Goal: Task Accomplishment & Management: Manage account settings

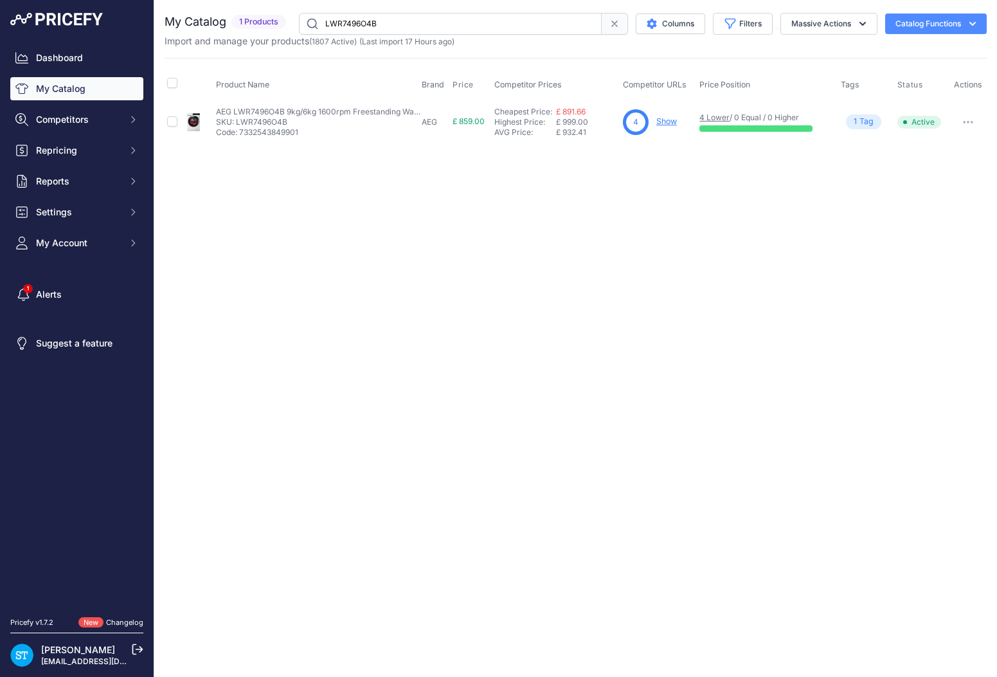
click at [360, 30] on input "LWR7496O4B" at bounding box center [450, 24] width 303 height 22
paste input "G5851SCVI"
click at [634, 190] on div "Close You are not connected to the internet." at bounding box center [575, 338] width 842 height 677
click at [668, 120] on link "Show" at bounding box center [667, 121] width 21 height 10
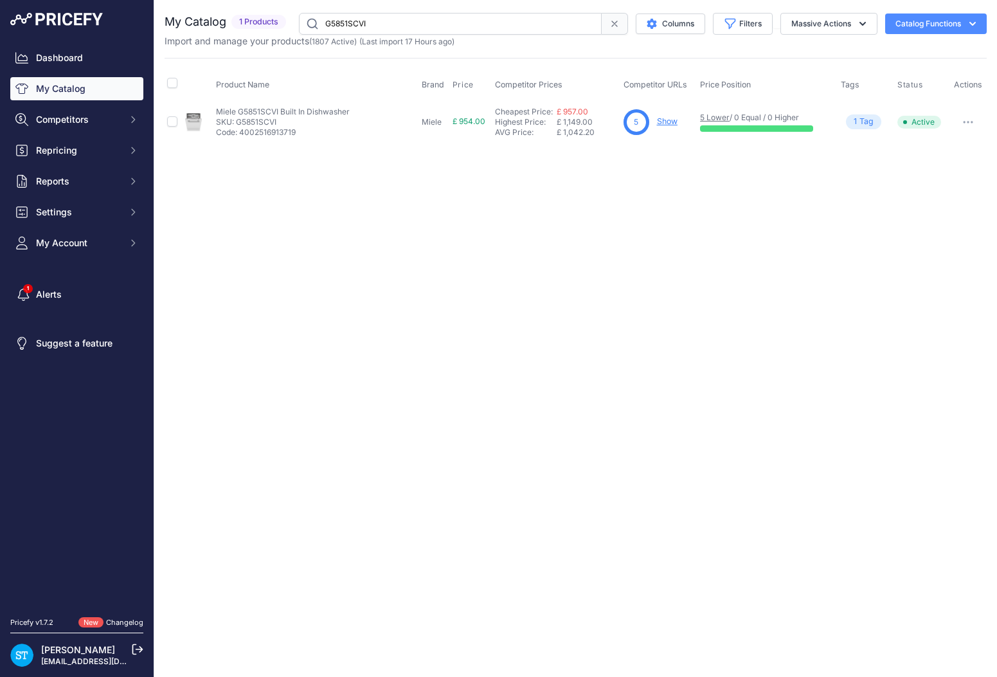
click at [340, 20] on input "G5851SCVI" at bounding box center [450, 24] width 303 height 22
paste input "7080"
drag, startPoint x: 718, startPoint y: 226, endPoint x: 688, endPoint y: 180, distance: 54.7
click at [718, 226] on div "Close You are not connected to the internet." at bounding box center [575, 338] width 842 height 677
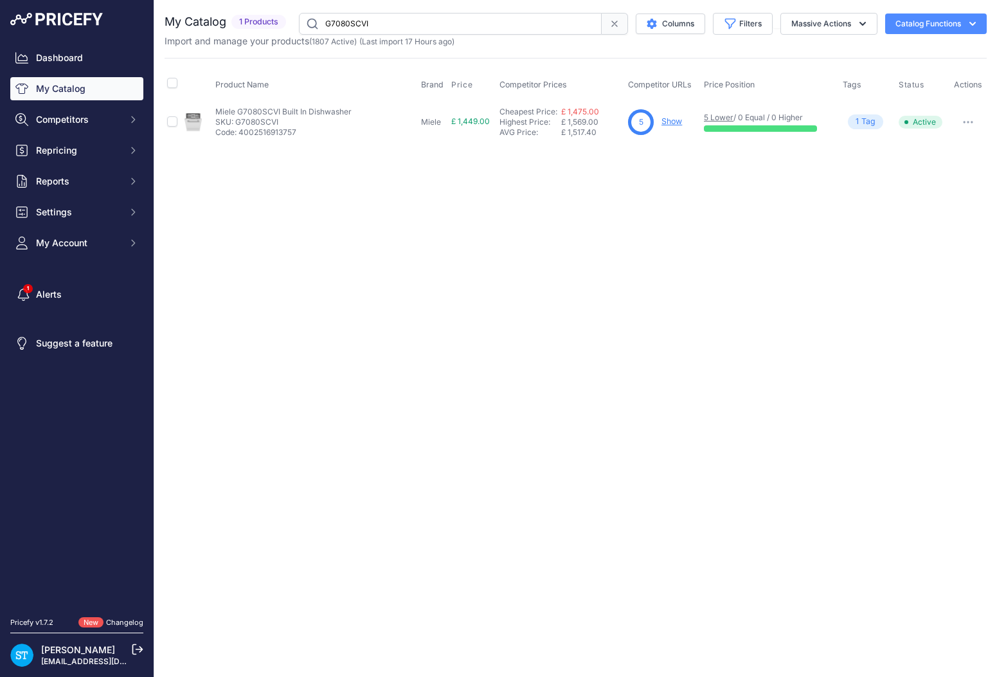
click at [669, 120] on link "Show" at bounding box center [671, 121] width 21 height 10
click at [347, 24] on input "G7080SCVI" at bounding box center [450, 24] width 303 height 22
click at [346, 24] on input "G7080SCVI" at bounding box center [450, 24] width 303 height 22
paste input "H2455BP"
click at [691, 216] on div "Close You are not connected to the internet." at bounding box center [575, 338] width 842 height 677
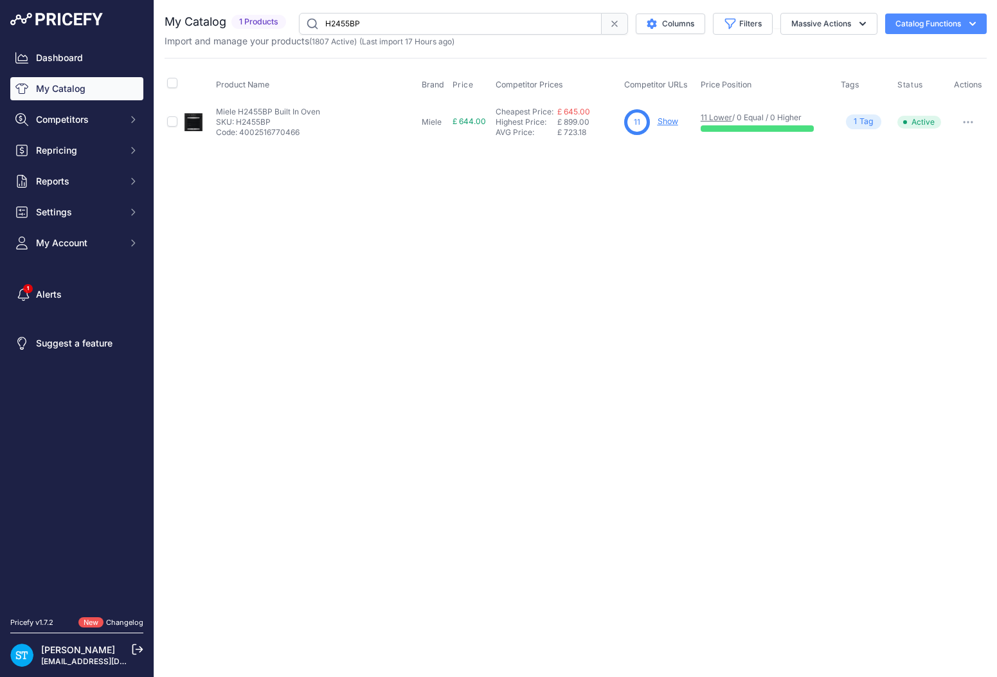
click at [670, 121] on link "Show" at bounding box center [667, 121] width 21 height 10
click at [344, 25] on input "H2455BP" at bounding box center [450, 24] width 303 height 22
paste input "766-1"
drag, startPoint x: 747, startPoint y: 244, endPoint x: 714, endPoint y: 153, distance: 96.7
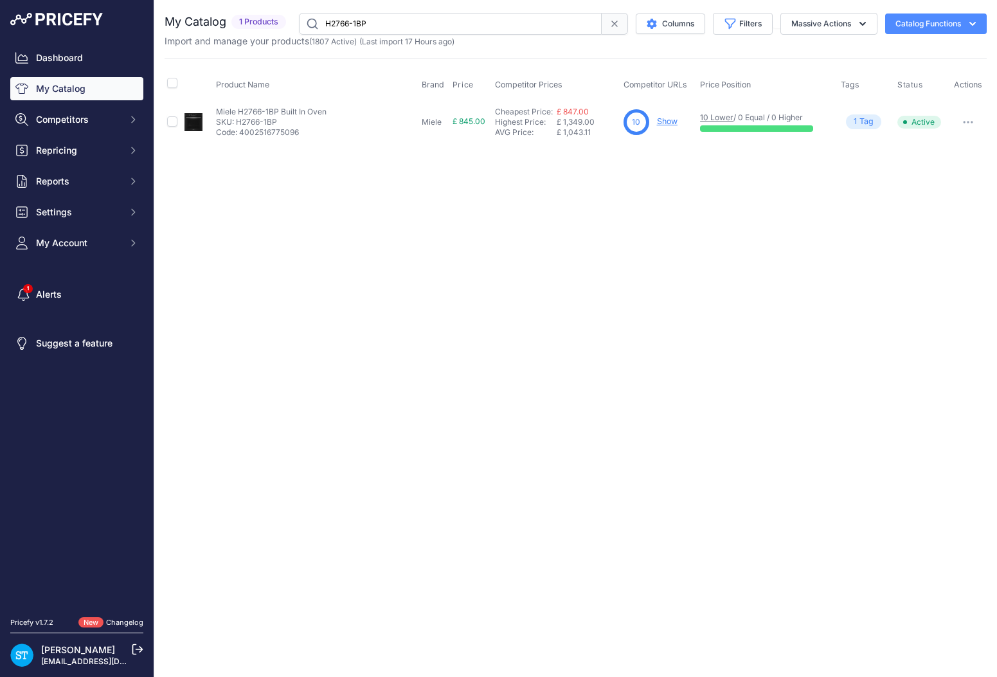
click at [744, 237] on div "Close You are not connected to the internet." at bounding box center [575, 338] width 842 height 677
click at [671, 123] on link "Show" at bounding box center [667, 121] width 21 height 10
drag, startPoint x: 376, startPoint y: 22, endPoint x: 310, endPoint y: 17, distance: 65.8
click at [310, 17] on input "H2766-1BP" at bounding box center [450, 24] width 303 height 22
paste input "LDV52320"
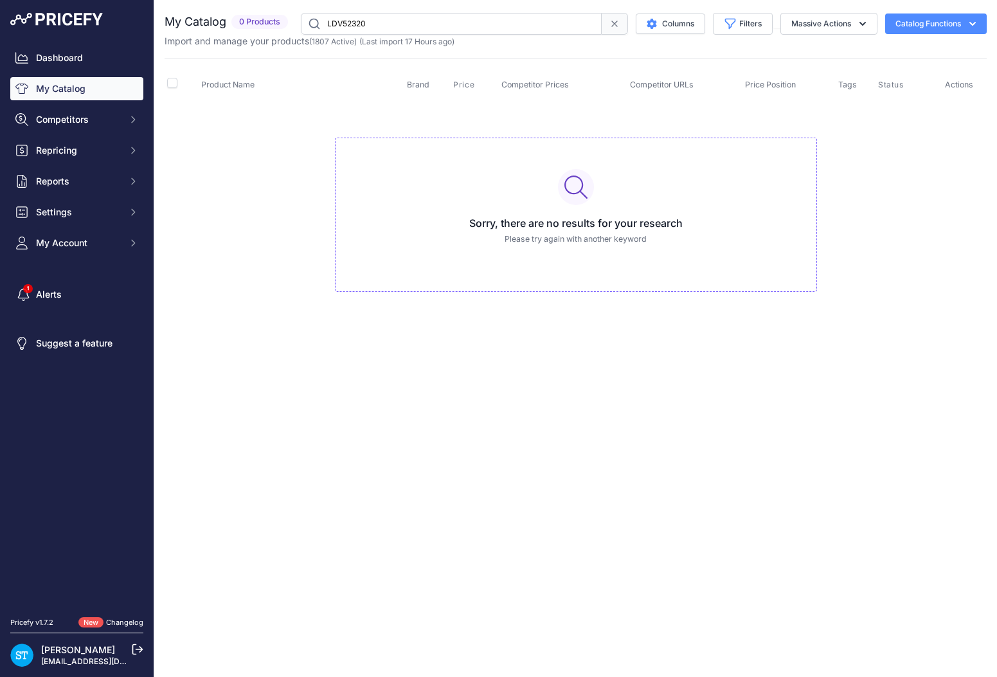
click at [368, 19] on input "LDV52320" at bounding box center [451, 24] width 301 height 22
paste input "DG724"
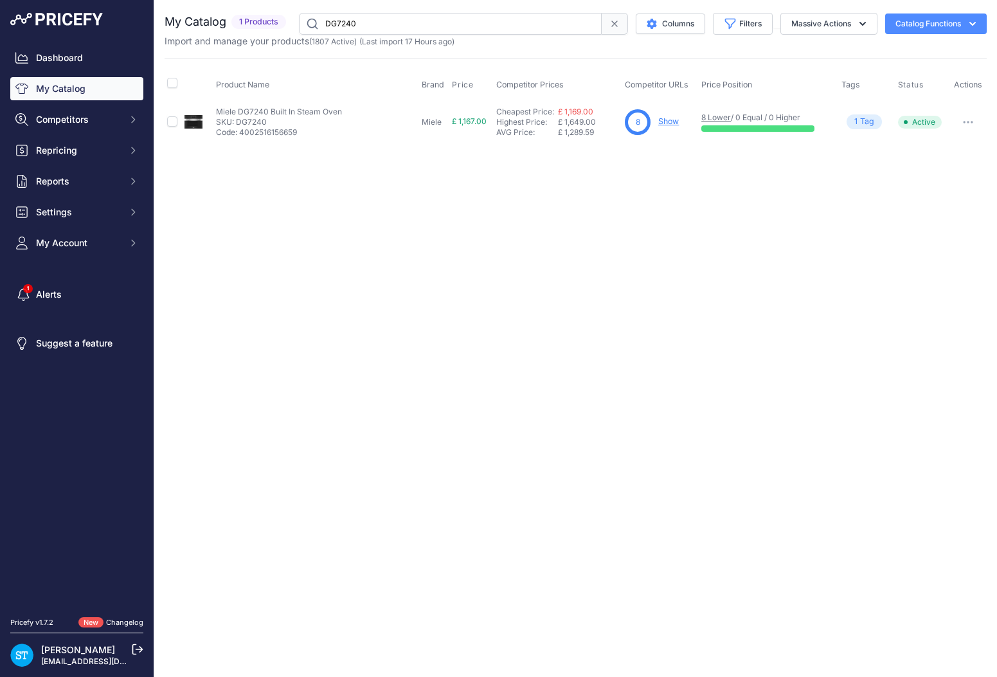
click at [657, 184] on div "Close You are not connected to the internet." at bounding box center [575, 338] width 842 height 677
click at [336, 27] on input "DG7240" at bounding box center [450, 24] width 303 height 22
paste input "G7980SCVI"
click at [633, 236] on div "Close You are not connected to the internet." at bounding box center [575, 338] width 842 height 677
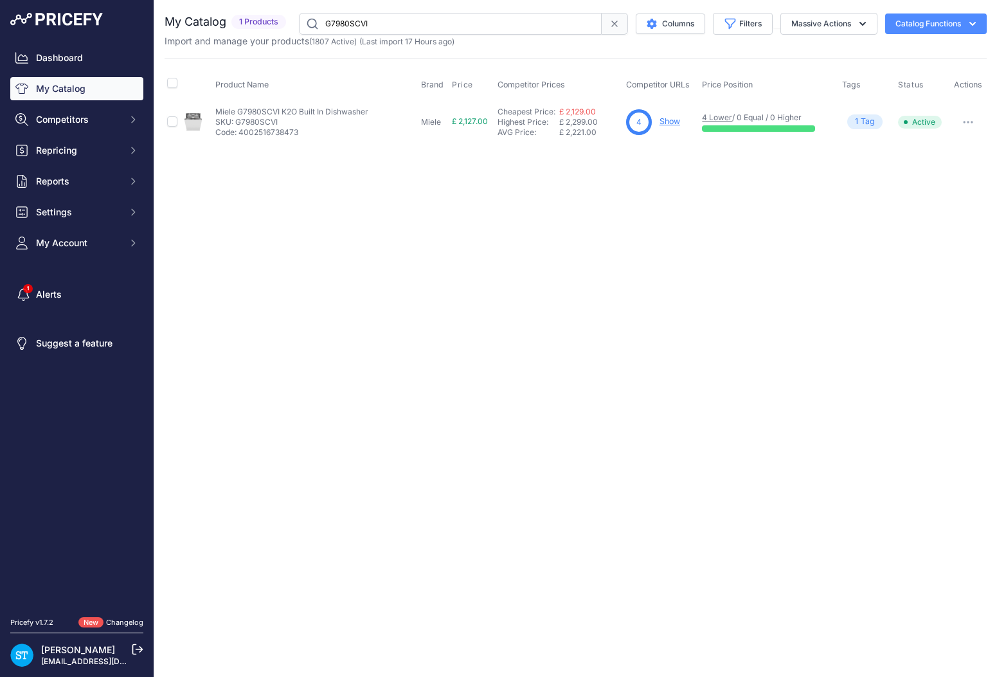
click at [357, 21] on input "G7980SCVI" at bounding box center [450, 24] width 303 height 22
paste input "LFR84946UC"
click at [514, 209] on div "Close You are not connected to the internet." at bounding box center [575, 338] width 842 height 677
click at [346, 20] on input "LFR84946UC" at bounding box center [450, 24] width 303 height 22
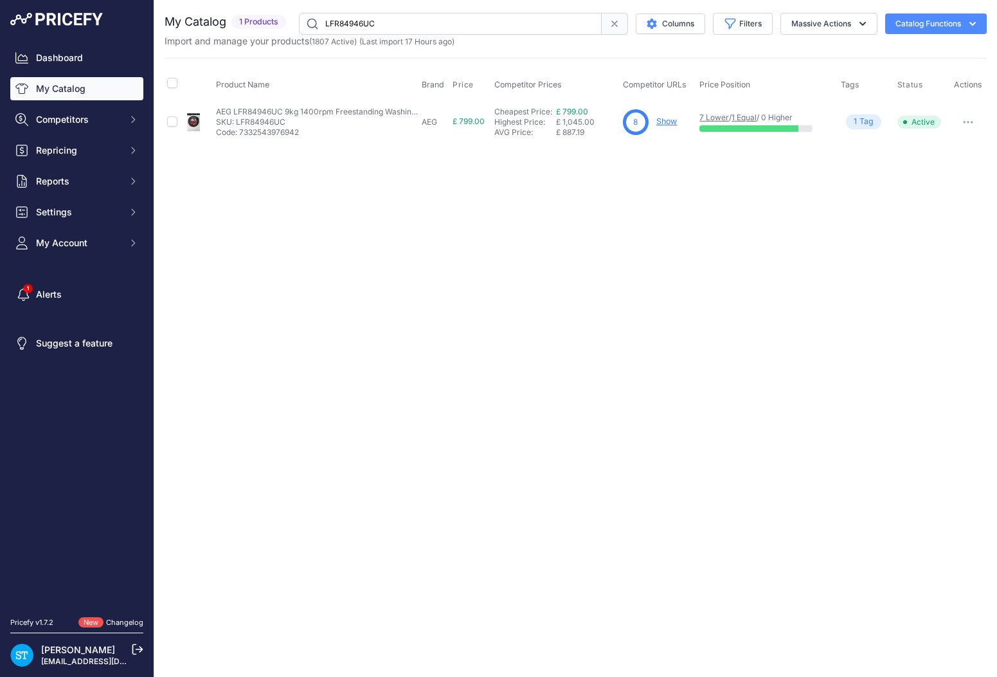
click at [346, 20] on input "LFR84946UC" at bounding box center [450, 24] width 303 height 22
paste input "TR739G4B"
drag, startPoint x: 656, startPoint y: 184, endPoint x: 667, endPoint y: 161, distance: 26.2
click at [659, 177] on div "Close You are not connected to the internet." at bounding box center [575, 338] width 842 height 677
click at [673, 120] on link "Show" at bounding box center [667, 121] width 21 height 10
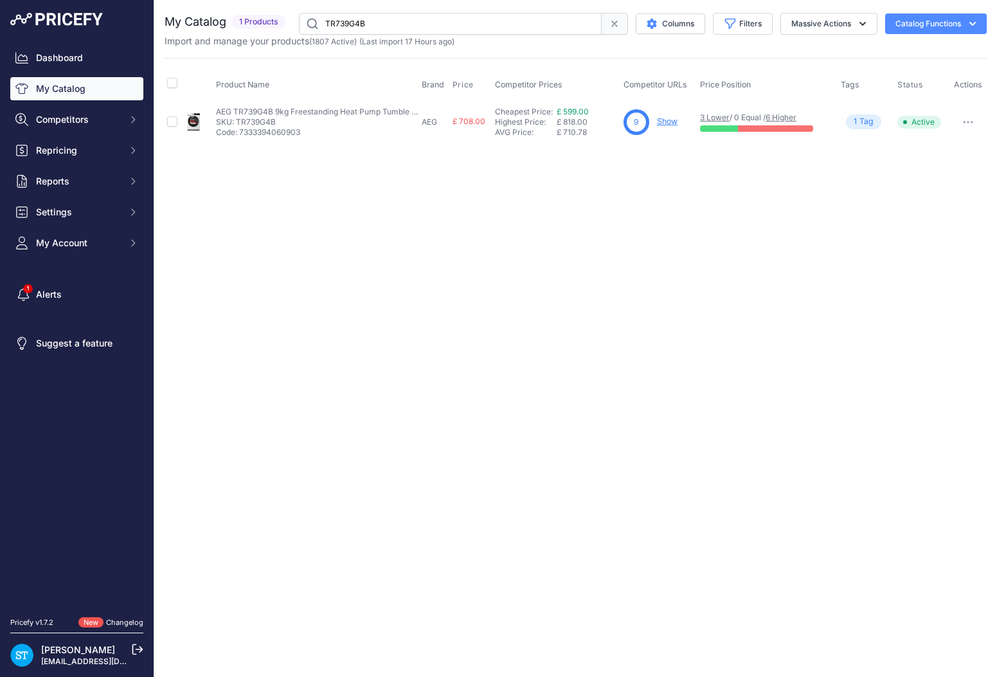
click at [379, 26] on input "TR739G4B" at bounding box center [450, 24] width 303 height 22
click at [378, 26] on input "TR739G4B" at bounding box center [450, 24] width 303 height 22
paste input "H2861"
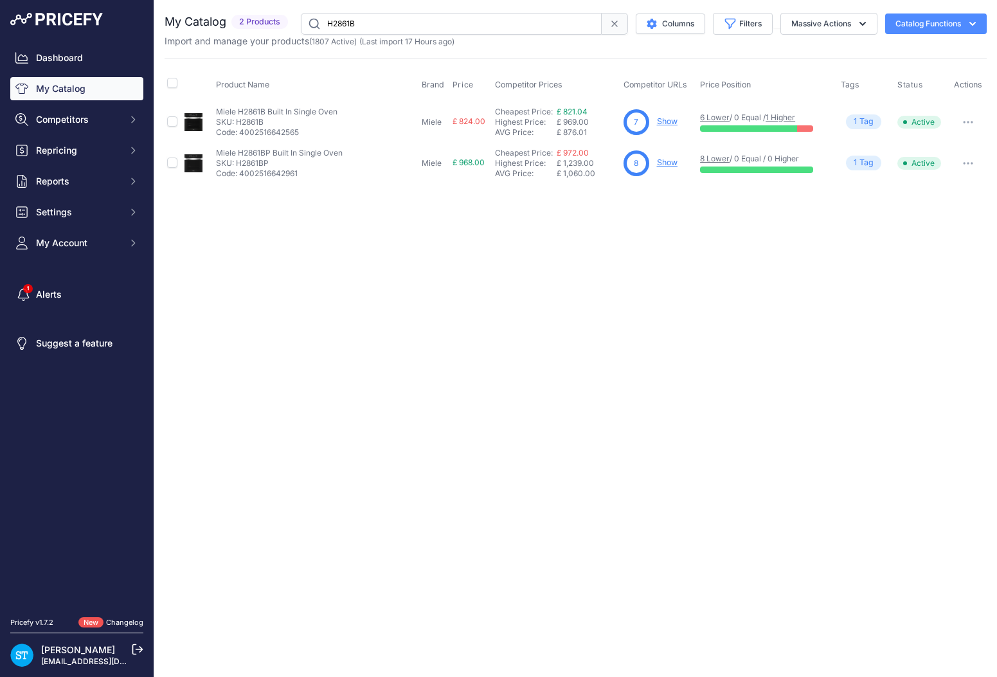
drag, startPoint x: 607, startPoint y: 251, endPoint x: 691, endPoint y: 168, distance: 118.1
click at [607, 251] on div "Close You are not connected to the internet." at bounding box center [575, 338] width 842 height 677
click at [668, 123] on link "Show" at bounding box center [667, 121] width 21 height 10
click at [664, 162] on link "Show" at bounding box center [667, 162] width 21 height 10
click at [348, 17] on input "H2861B" at bounding box center [451, 24] width 301 height 22
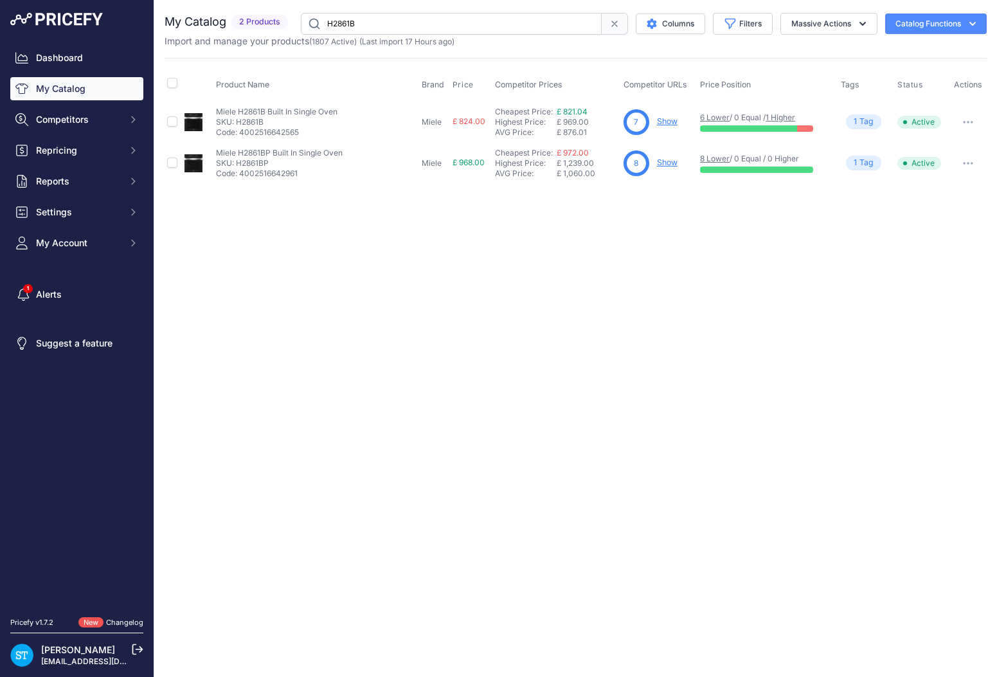
click at [348, 17] on input "H2861B" at bounding box center [451, 24] width 301 height 22
paste input "KDN7724E"
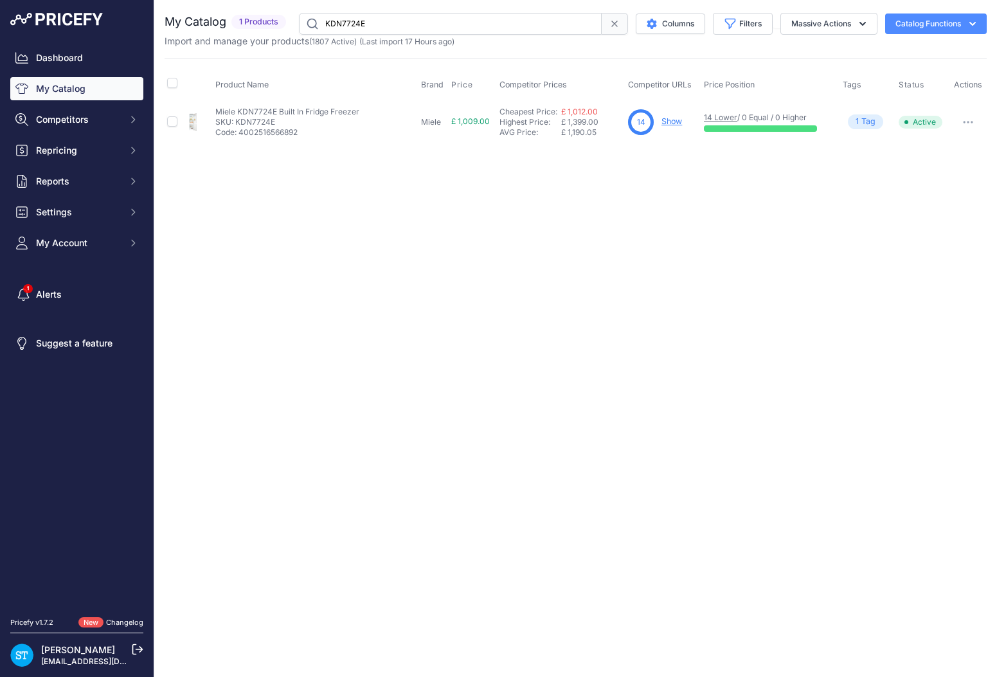
drag, startPoint x: 719, startPoint y: 218, endPoint x: 710, endPoint y: 182, distance: 37.1
click at [719, 216] on div "Close You are not connected to the internet." at bounding box center [575, 338] width 842 height 677
click at [357, 28] on input "KDN7724E" at bounding box center [450, 24] width 303 height 22
paste input "WTR860"
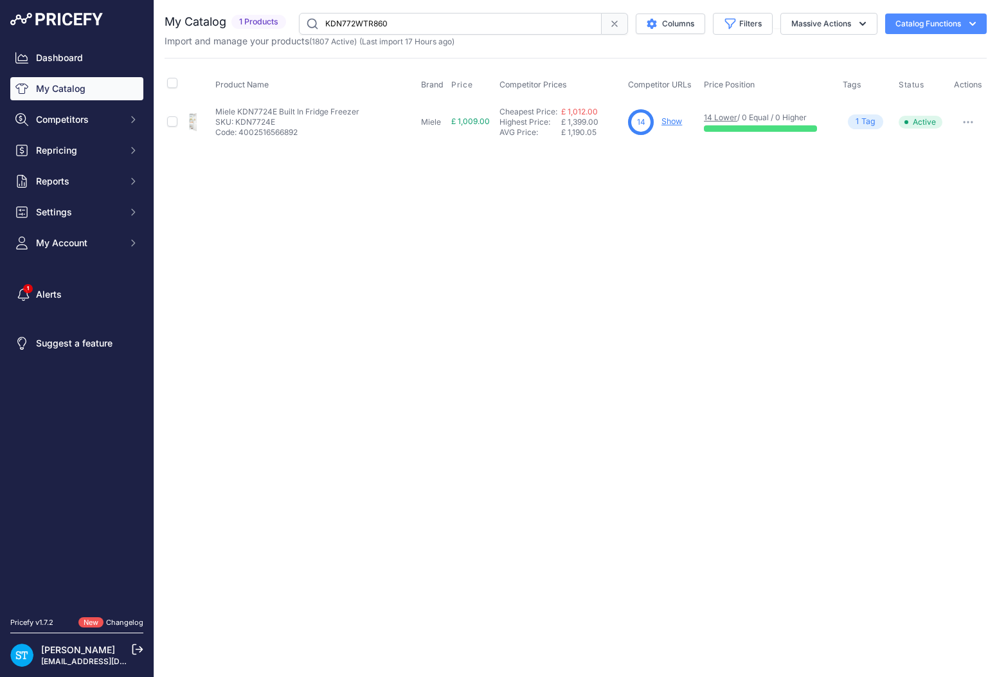
paste input "text"
click at [673, 123] on link "Show" at bounding box center [671, 121] width 21 height 10
click at [507, 228] on div "Close You are not connected to the internet." at bounding box center [575, 338] width 842 height 677
click at [359, 23] on input "WTR860" at bounding box center [450, 24] width 303 height 22
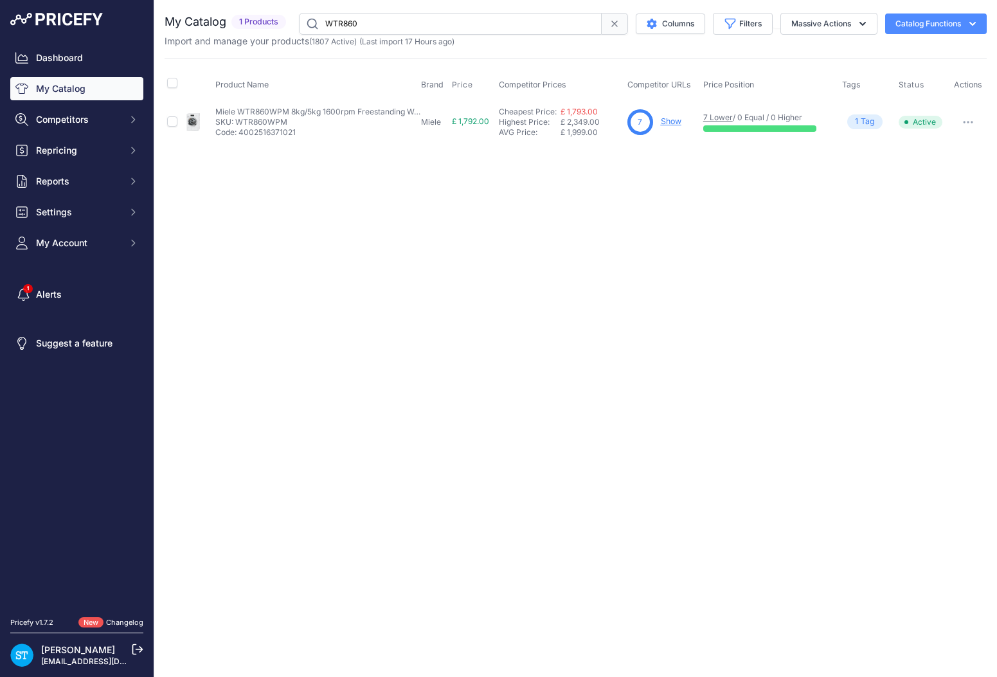
paste input "B6ACH7AG7B"
type input "B6ACH7AG7B"
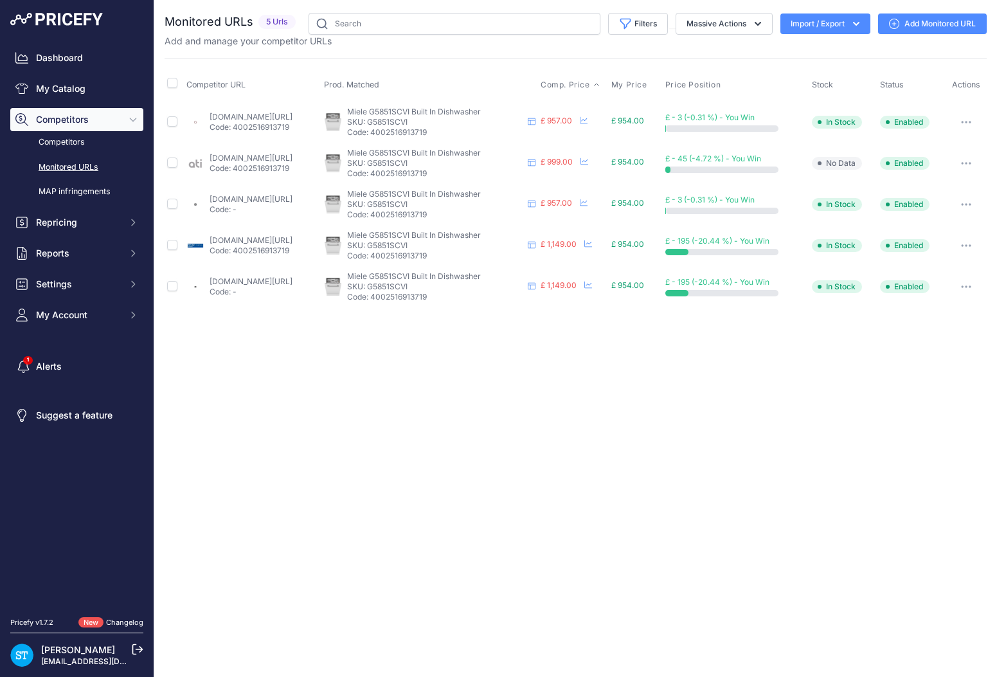
click at [590, 87] on span "Comp. Price" at bounding box center [564, 85] width 49 height 10
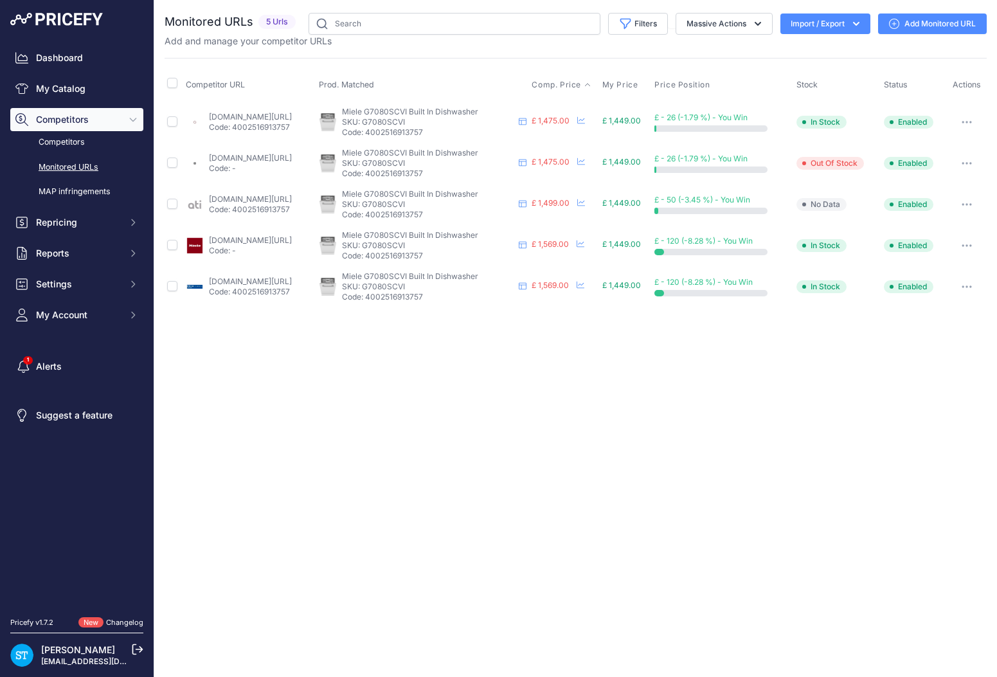
click at [581, 84] on span "Comp. Price" at bounding box center [555, 85] width 49 height 10
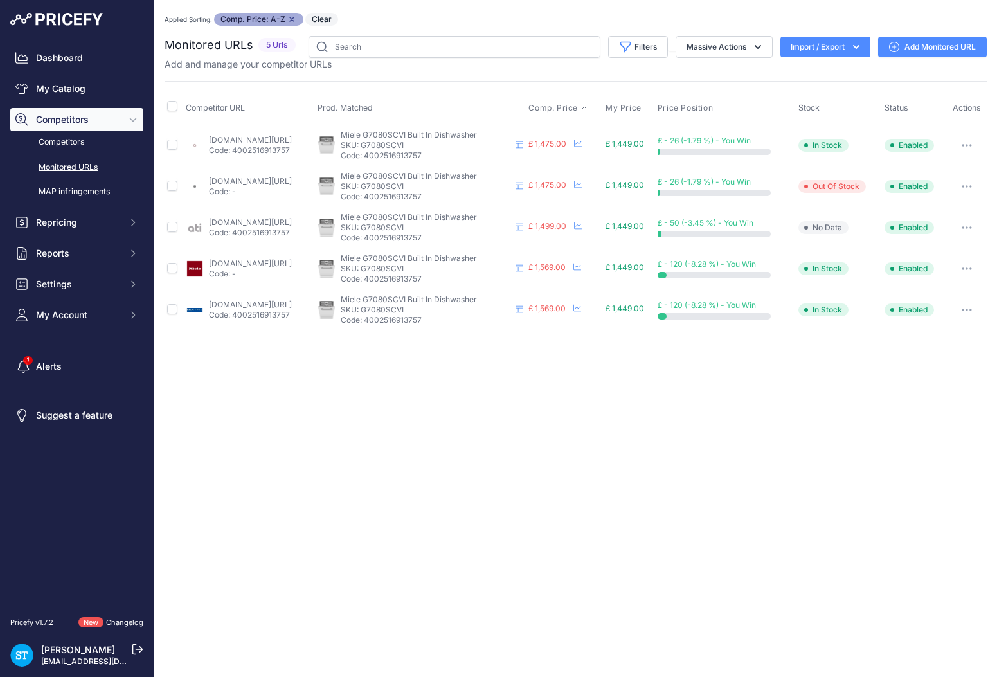
click at [264, 139] on link "appliancecentre.co.uk/p/miele-g7080-scvi-60cm-wide-fully-integrated-dishwasher/…" at bounding box center [250, 140] width 83 height 10
drag, startPoint x: 683, startPoint y: 492, endPoint x: 764, endPoint y: 296, distance: 212.0
click at [683, 492] on div "Close You are not connected to the internet. Applied Sorting: Comp. Price: A-Z …" at bounding box center [575, 338] width 842 height 677
click at [918, 46] on link "Add Monitored URL" at bounding box center [932, 47] width 109 height 21
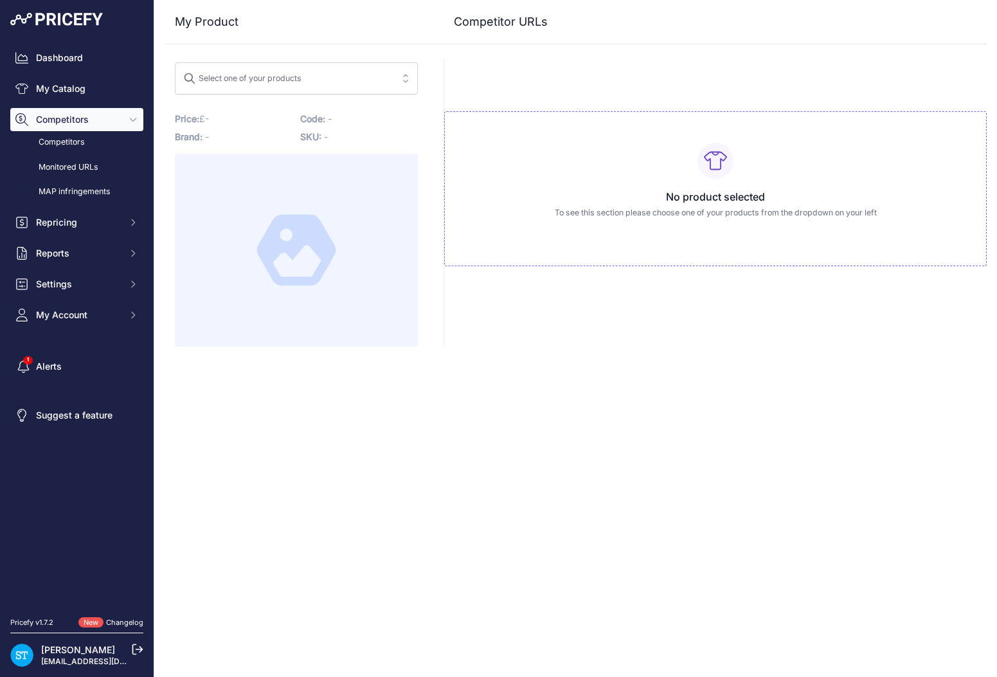
click at [269, 78] on div "Select one of your products" at bounding box center [242, 76] width 118 height 17
paste input "G7080SCVI"
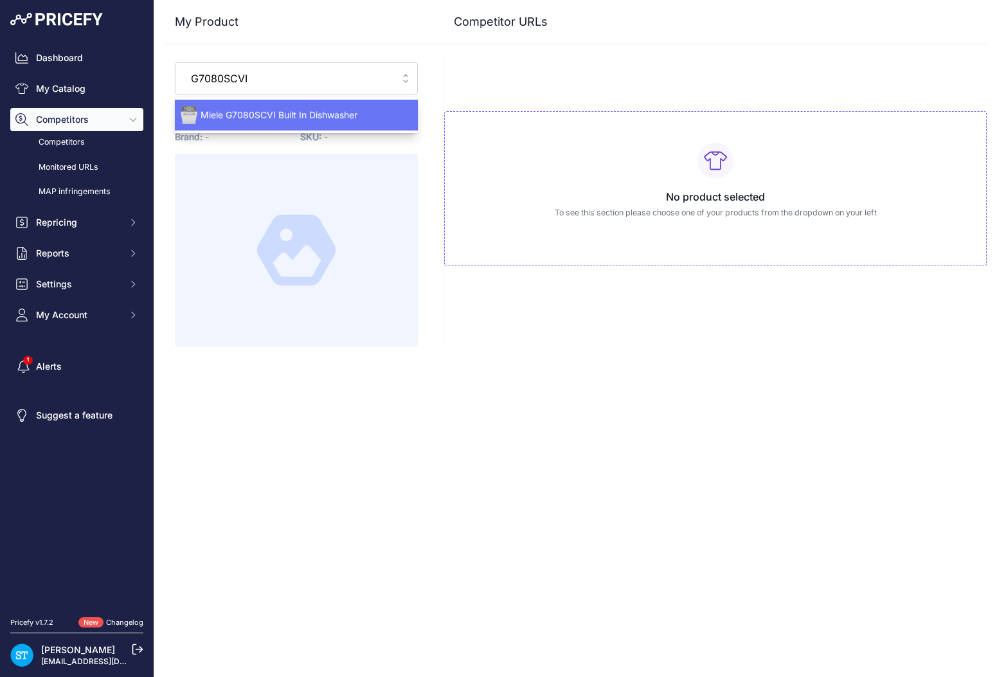
type input "G7080SCVI"
click at [269, 116] on span "Miele G7080SCVI Built In Dishwasher" at bounding box center [296, 115] width 243 height 13
type input "[DOMAIN_NAME][URL]"
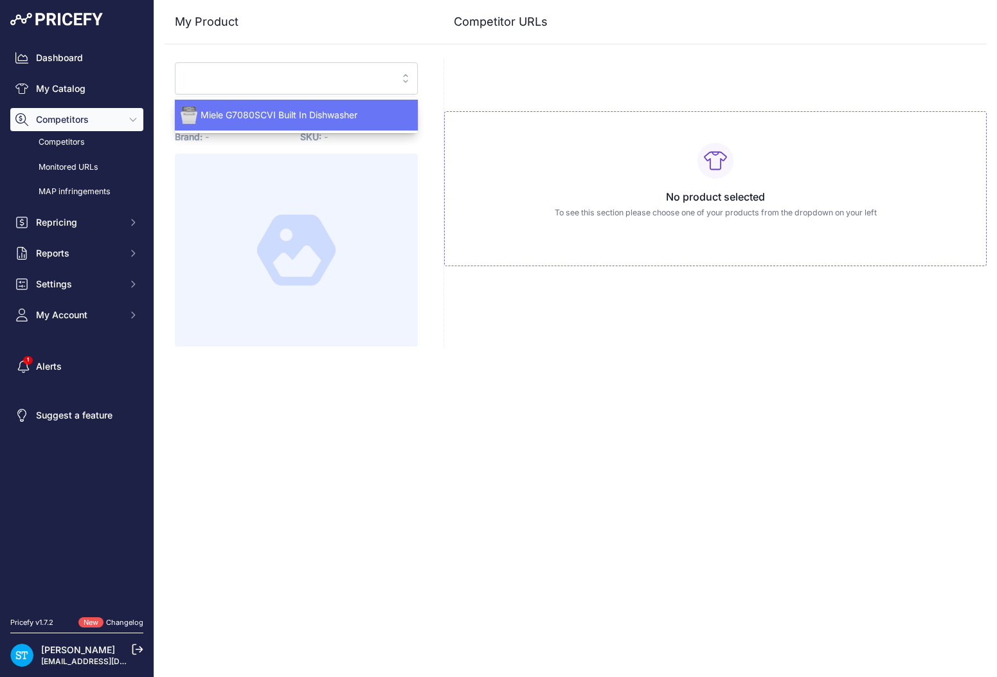
type input "[DOMAIN_NAME][URL]"
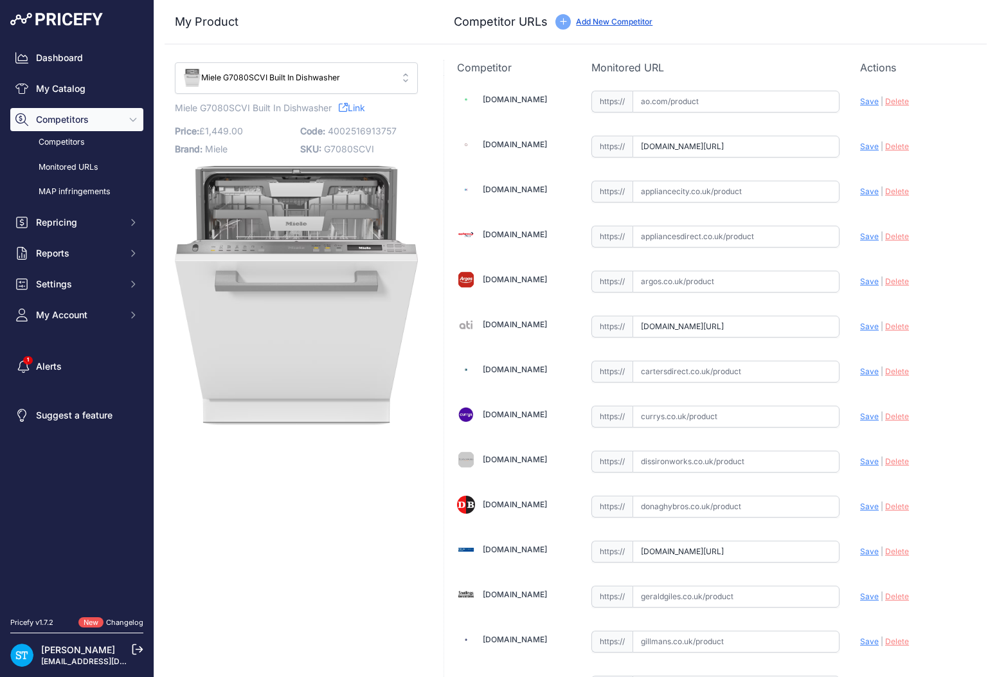
type input "[DOMAIN_NAME][URL]"
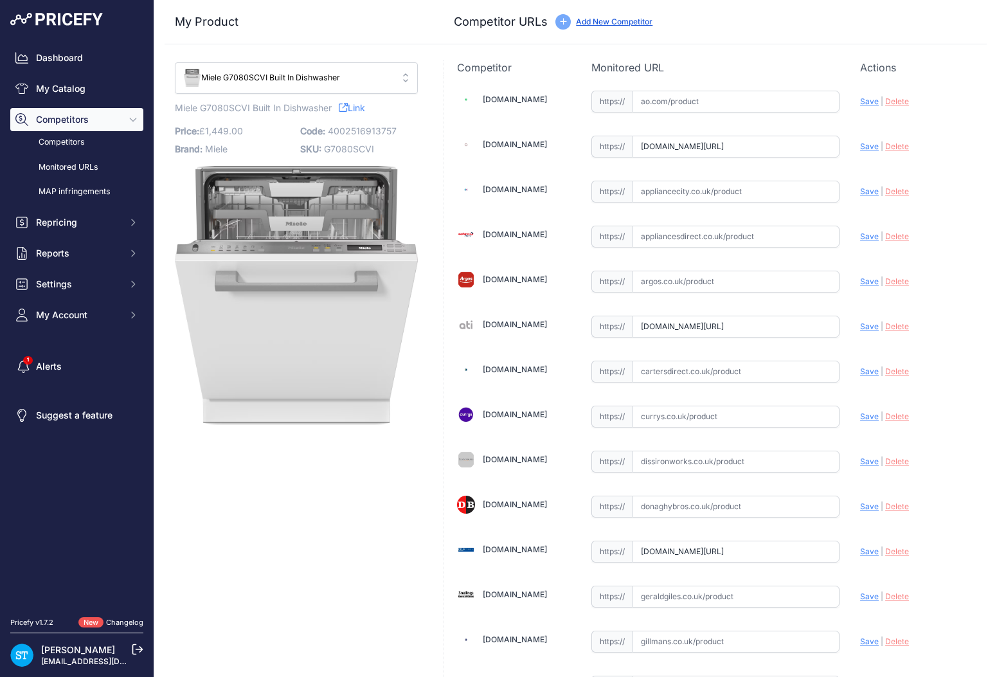
click at [497, 95] on link "[DOMAIN_NAME]" at bounding box center [515, 99] width 64 height 10
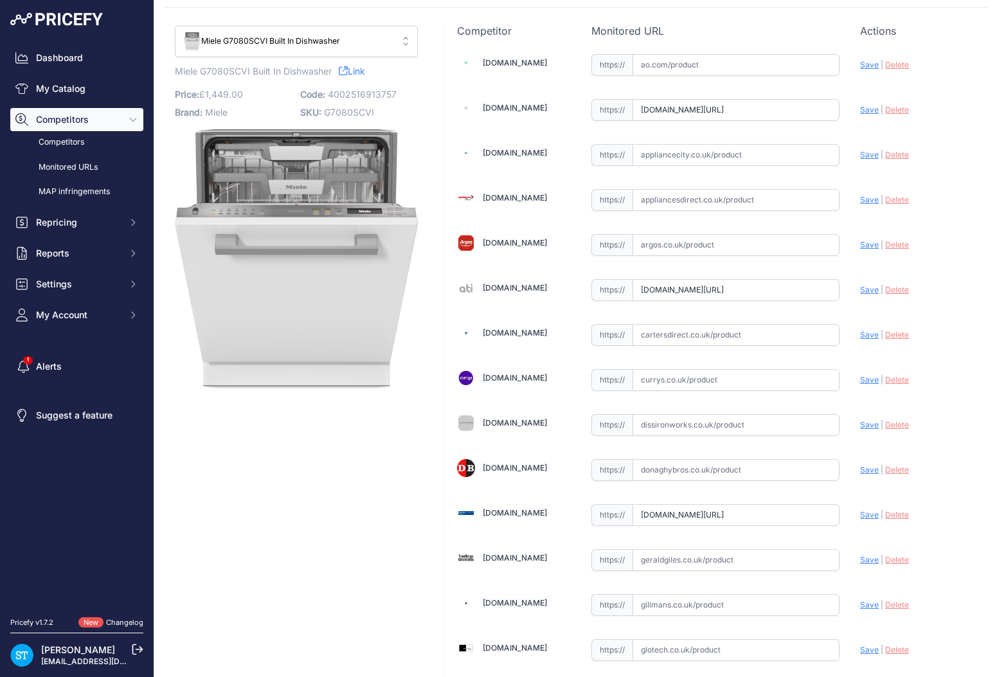
scroll to position [77, 0]
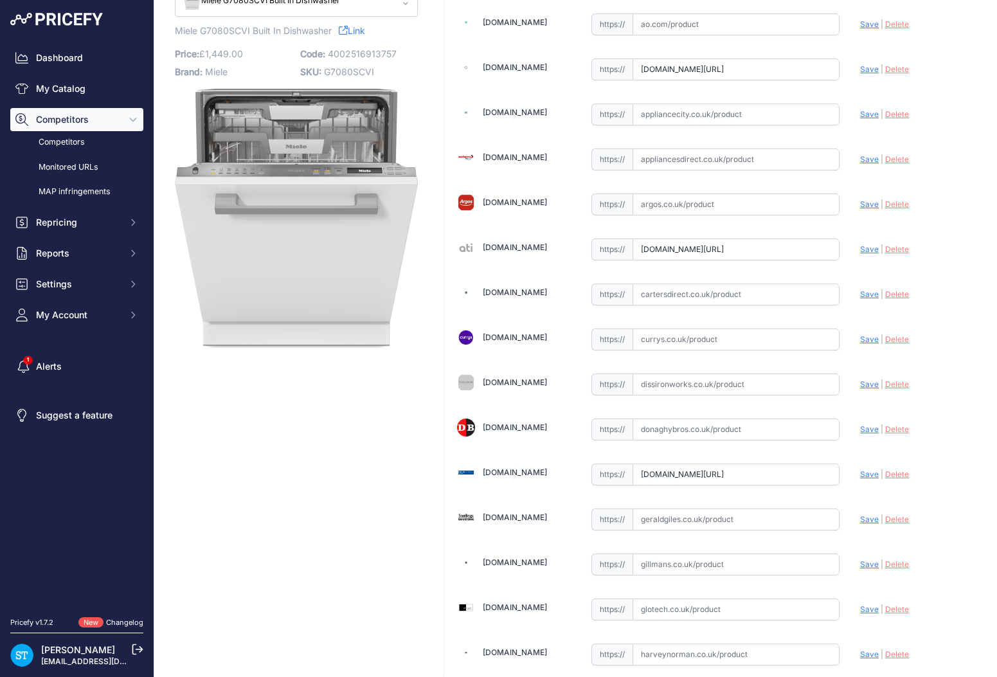
click at [528, 112] on link "[DOMAIN_NAME]" at bounding box center [515, 112] width 64 height 10
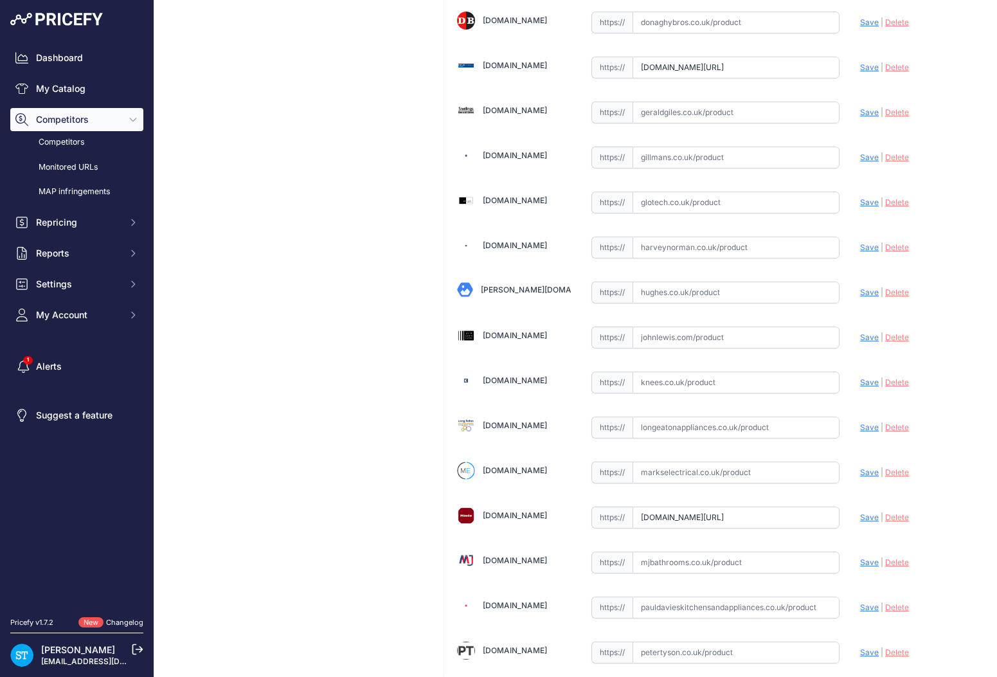
scroll to position [486, 0]
click at [519, 104] on link "[DOMAIN_NAME]" at bounding box center [515, 108] width 64 height 10
click at [516, 153] on link "[DOMAIN_NAME]" at bounding box center [515, 153] width 64 height 10
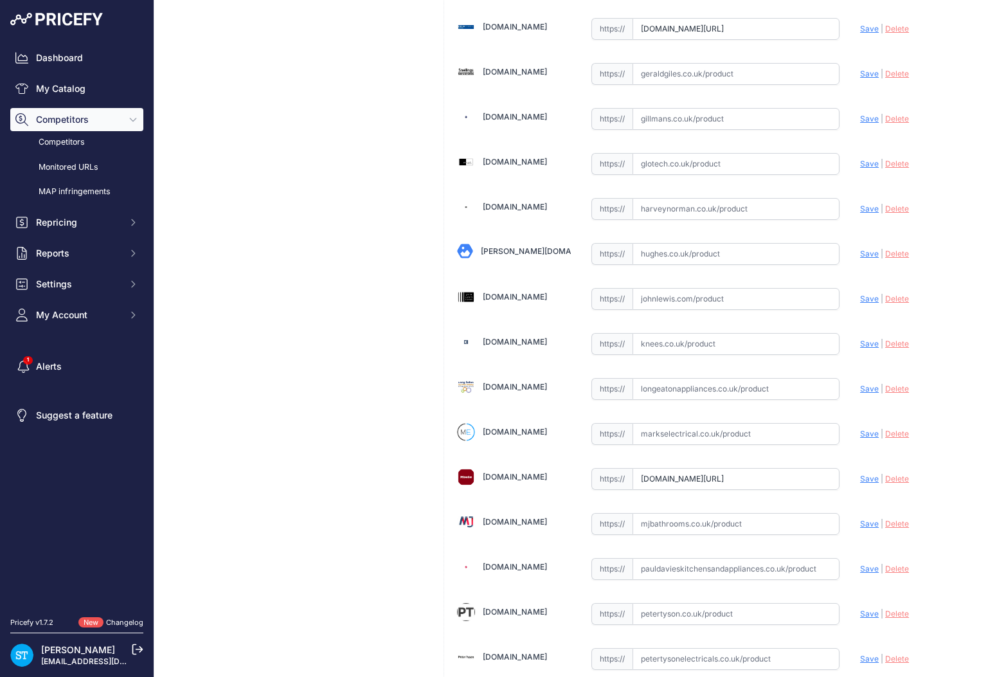
scroll to position [577, 0]
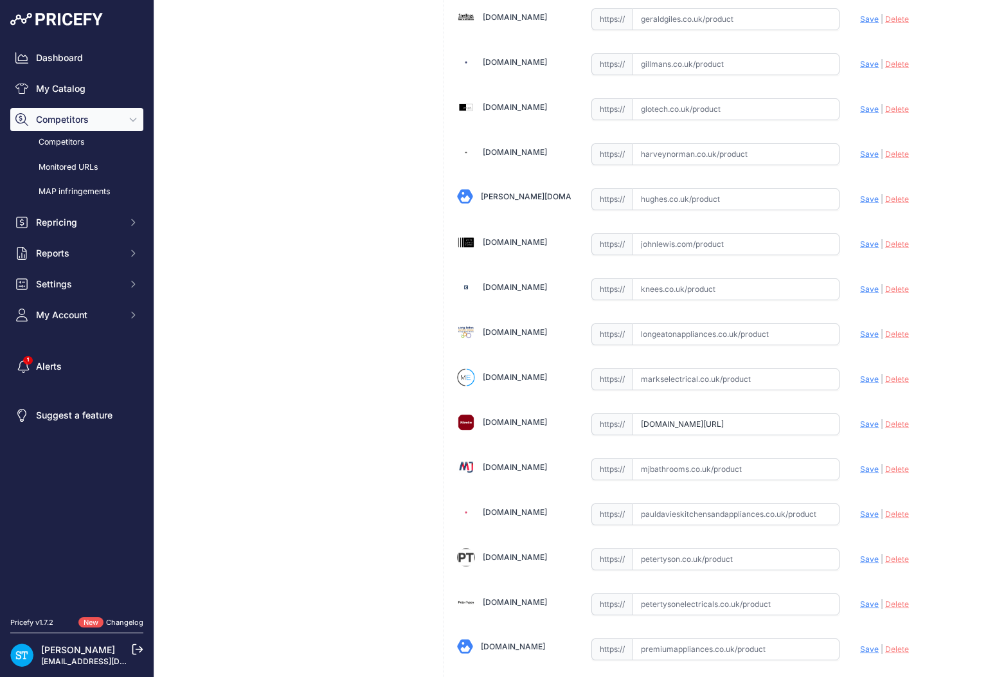
click at [535, 150] on link "Harveynorman.co.uk" at bounding box center [515, 152] width 64 height 10
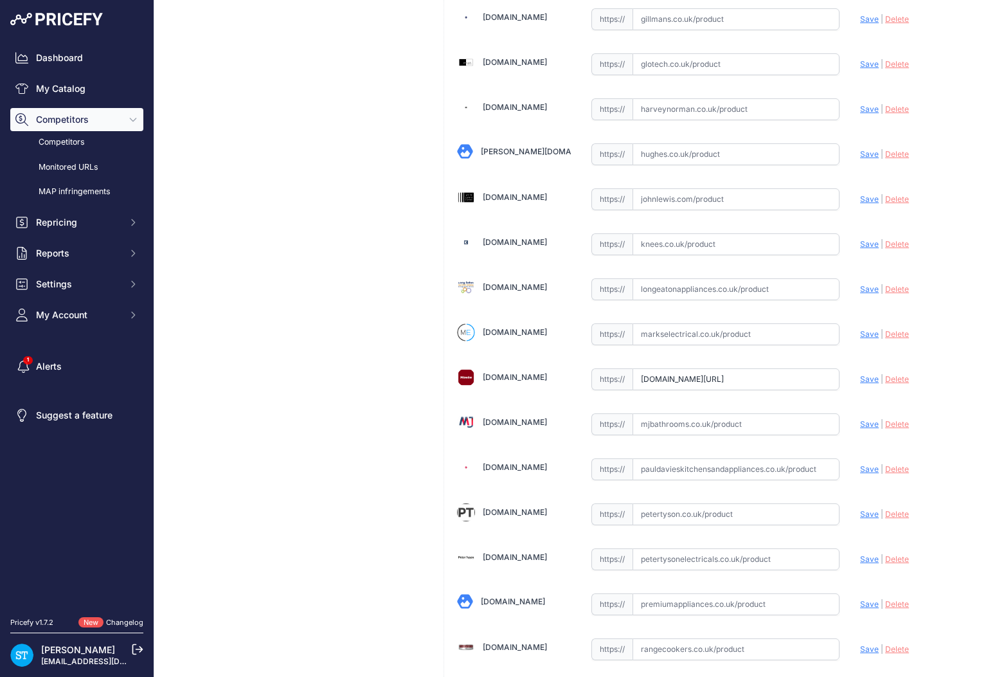
scroll to position [624, 0]
click at [511, 148] on link "Hughes.co.uk" at bounding box center [545, 150] width 128 height 10
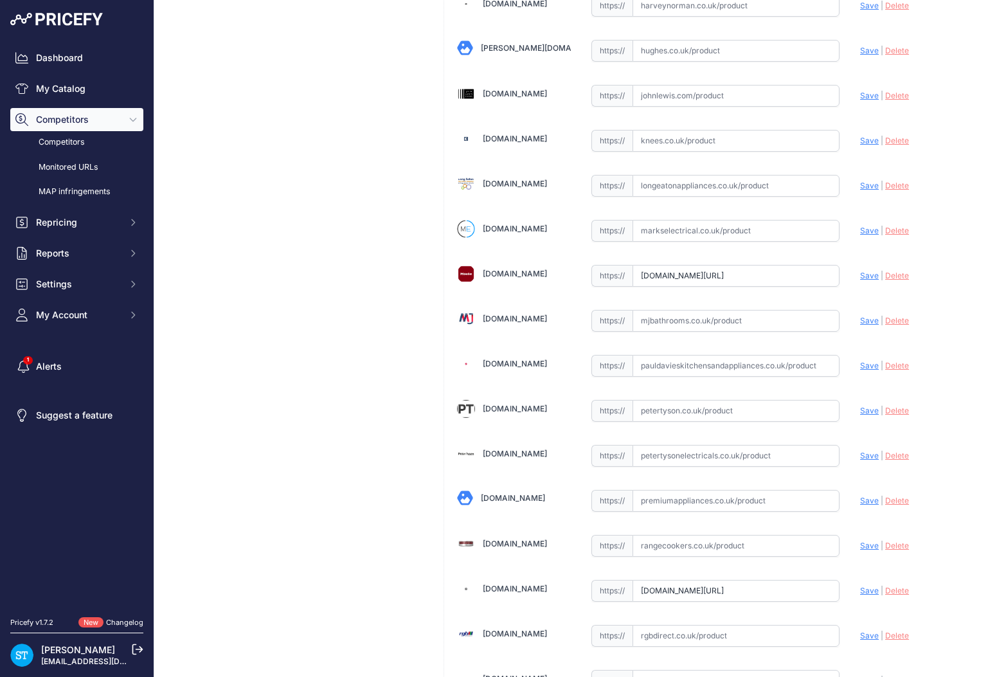
scroll to position [727, 0]
click at [515, 136] on link "Knees.co.uk" at bounding box center [515, 137] width 64 height 10
click at [533, 177] on link "Longeatonappliances.co.uk" at bounding box center [515, 182] width 64 height 10
click at [513, 227] on link "Markselectrical.co.uk" at bounding box center [515, 227] width 64 height 10
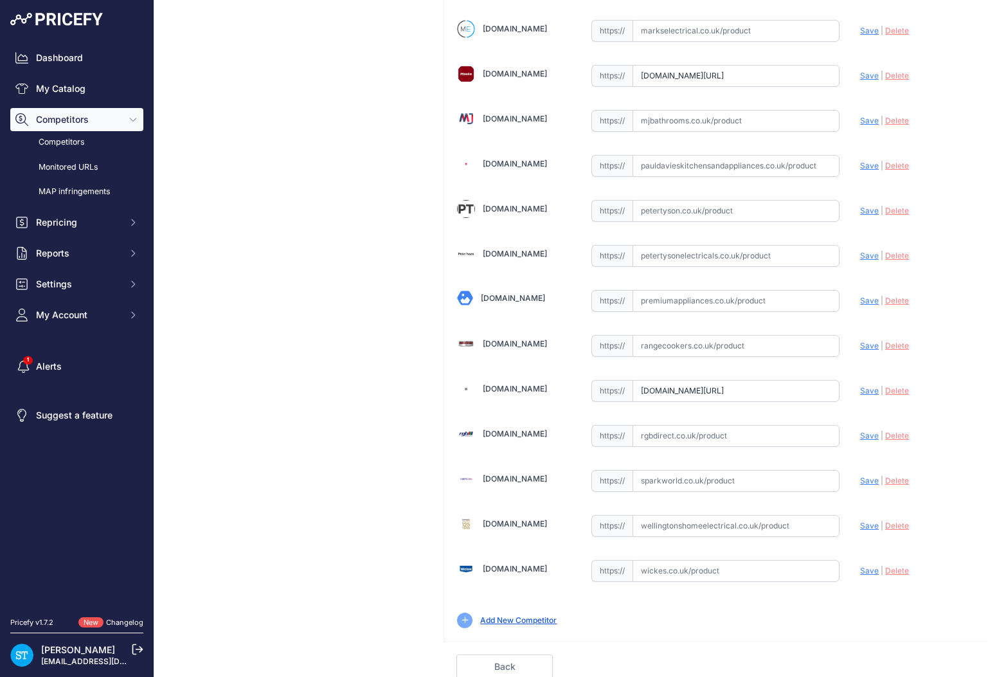
scroll to position [927, 0]
drag, startPoint x: 519, startPoint y: 474, endPoint x: 536, endPoint y: 478, distance: 17.9
click at [519, 474] on link "Sparkworld.co.uk" at bounding box center [515, 477] width 64 height 10
click at [528, 517] on link "Wellingtonshomeelectrical.co.uk" at bounding box center [515, 522] width 64 height 10
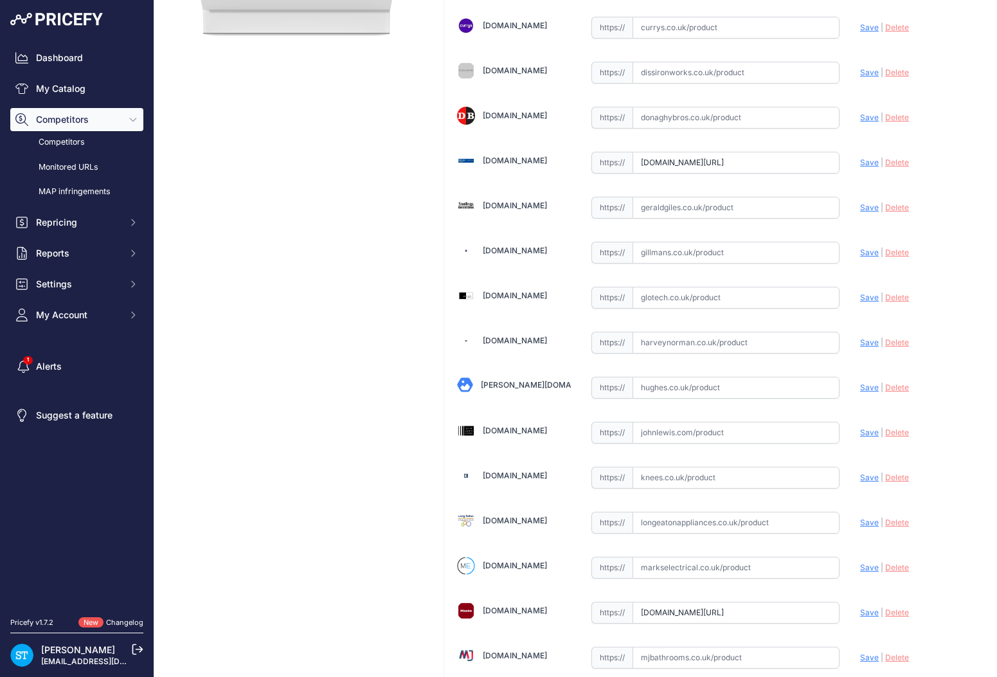
scroll to position [0, 0]
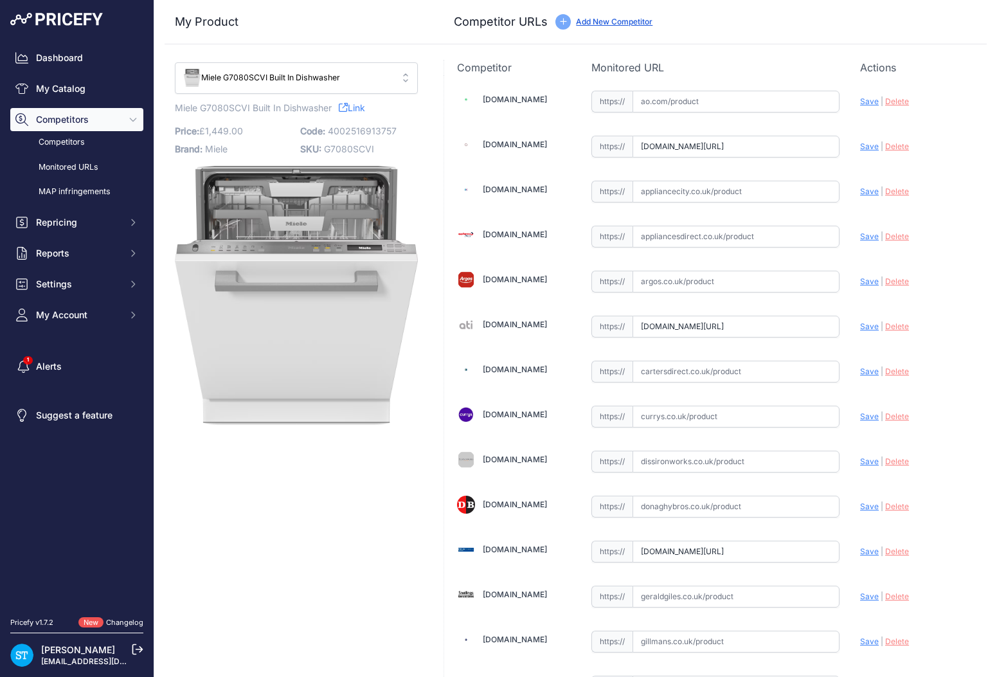
click at [685, 96] on input "text" at bounding box center [735, 102] width 207 height 22
paste input "https://ao.com/product/g7080scvi-miele-full-size-dishwasher-stainless-steel-107…"
click at [863, 101] on span "Save" at bounding box center [869, 101] width 19 height 10
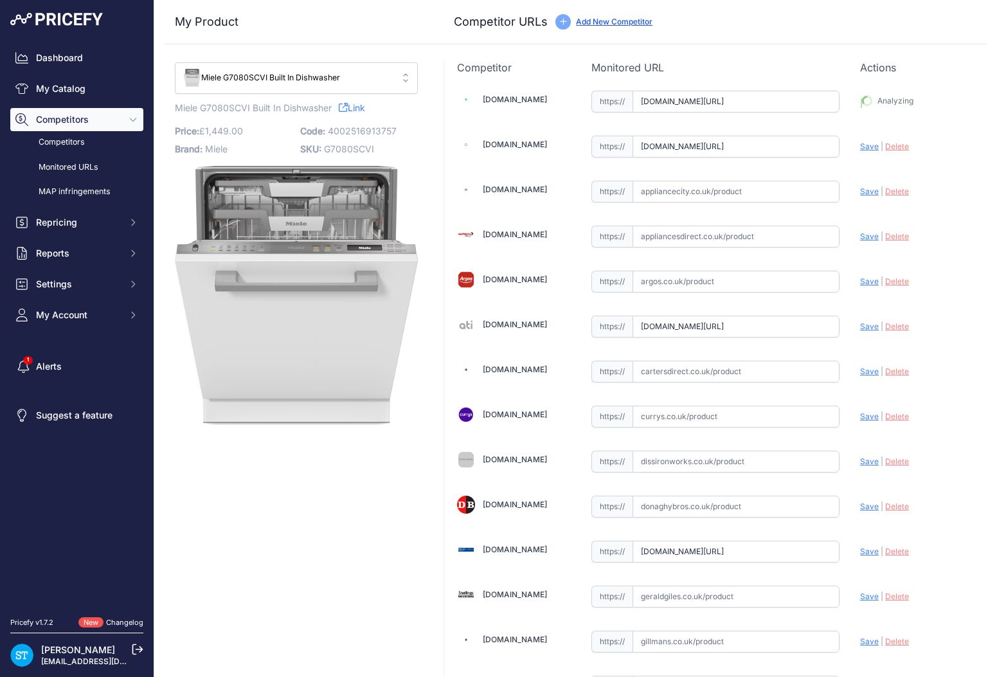
type input "https://ao.com/product/g7080scvi-miele-full-size-dishwasher-stainless-steel-107…"
click at [359, 148] on span "G7080SCVI" at bounding box center [349, 148] width 50 height 11
copy span "G7080SCVI"
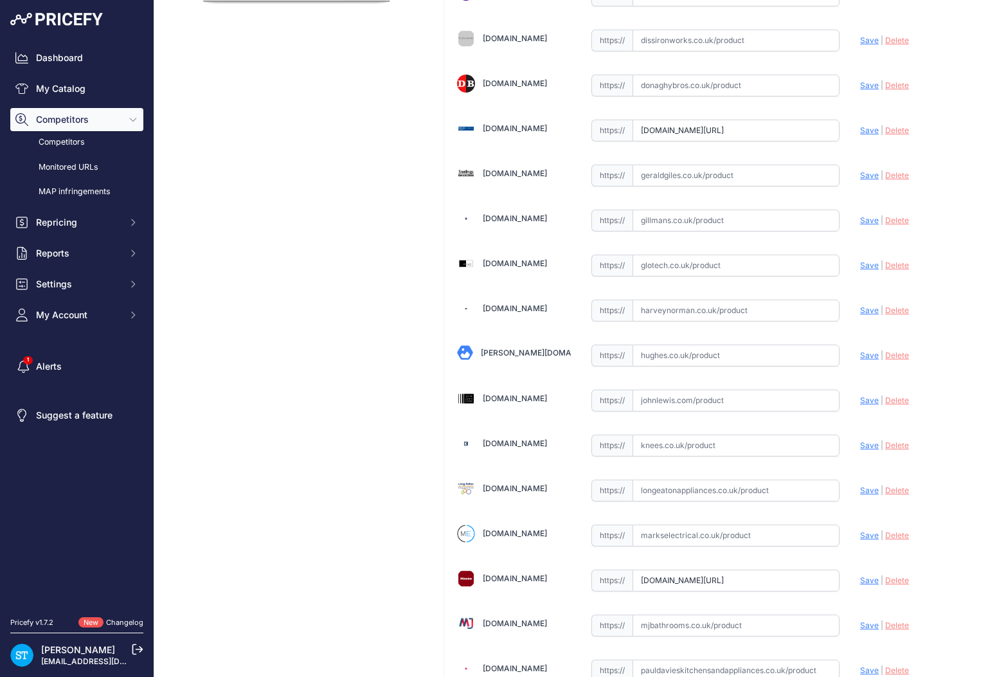
scroll to position [422, 0]
click at [656, 170] on input "text" at bounding box center [735, 174] width 207 height 22
paste input "https://www.geraldgiles.co.uk/store/miele/dishwashers/dishwashers-dishwashers/f…"
click at [862, 170] on span "Save" at bounding box center [869, 174] width 19 height 10
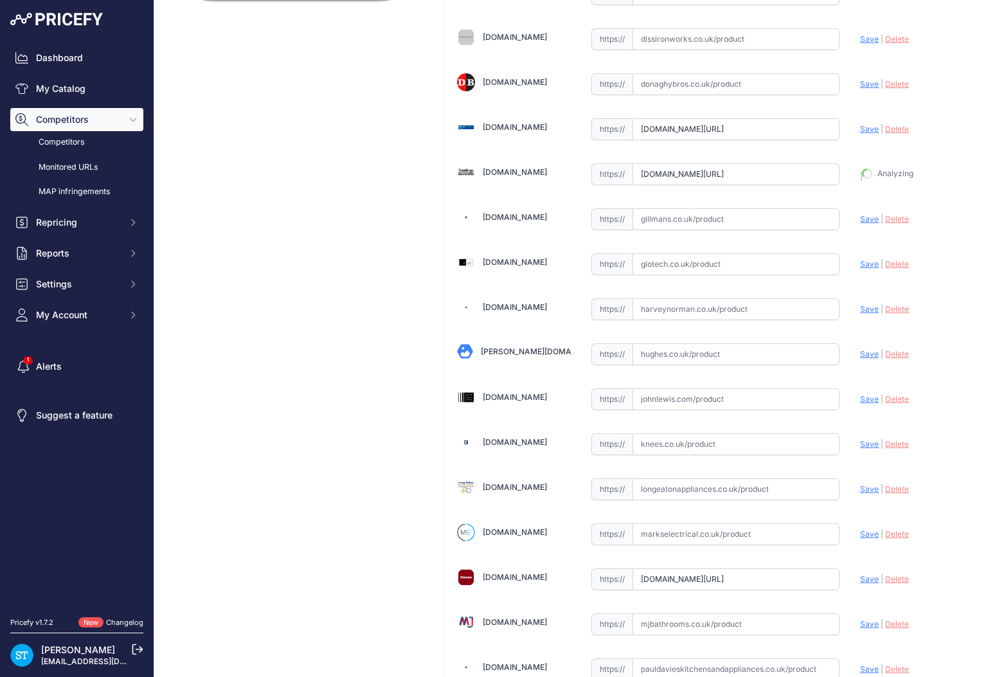
type input "https://www.geraldgiles.co.uk/store/miele/dishwashers/dishwashers-dishwashers/f…"
click at [684, 311] on input "text" at bounding box center [735, 309] width 207 height 22
paste input "https://www.harveynorman.co.uk/products/miele-g7080-fully-integrated-dishwasher…"
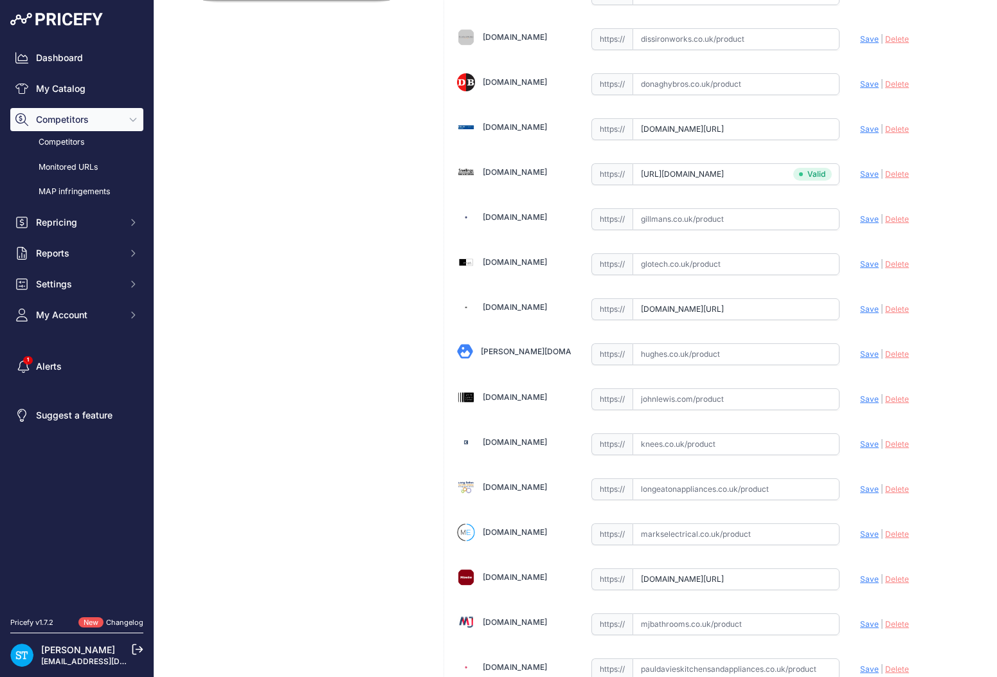
click at [864, 306] on span "Save" at bounding box center [869, 309] width 19 height 10
type input "https://www.harveynorman.co.uk/products/miele-g7080-fully-integrated-dishwasher…"
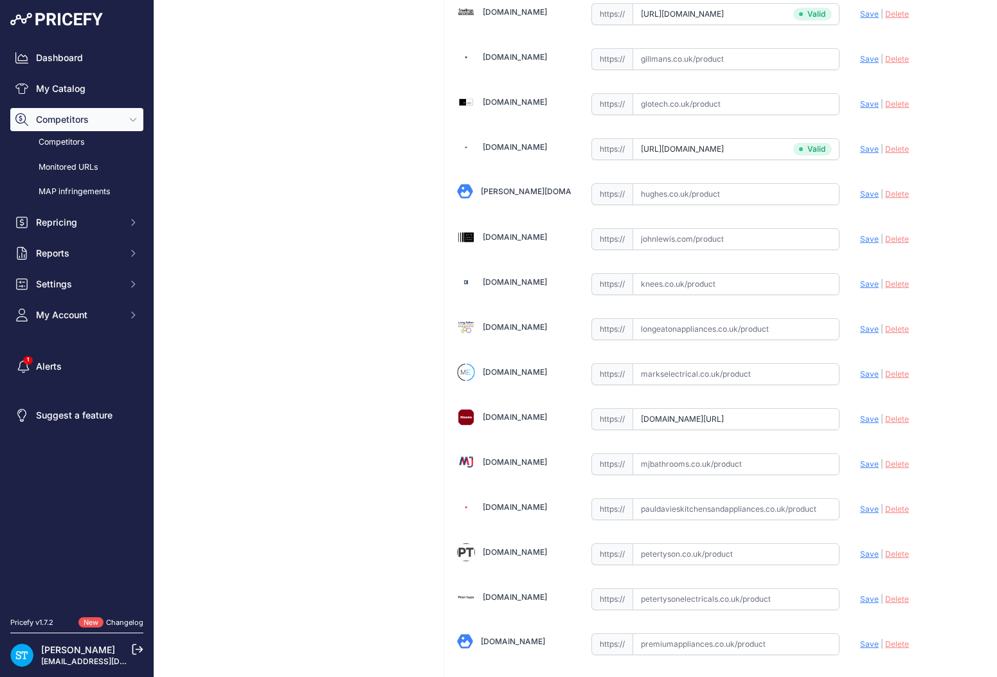
scroll to position [585, 0]
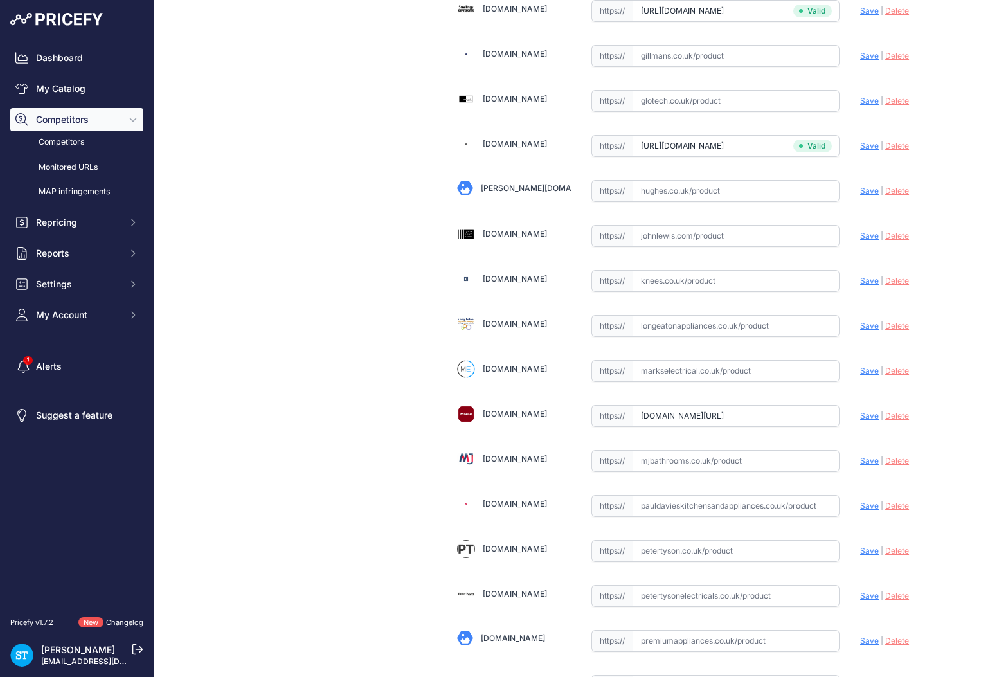
click at [664, 279] on input "text" at bounding box center [735, 281] width 207 height 22
paste input "https://knees.co.uk/products/miele-g7080-scvi-integrated-full-size-dishwasher"
click at [869, 279] on span "Save" at bounding box center [869, 281] width 19 height 10
type input "https://knees.co.uk/products/miele-g7080-scvi-integrated-full-size-dishwasher?p…"
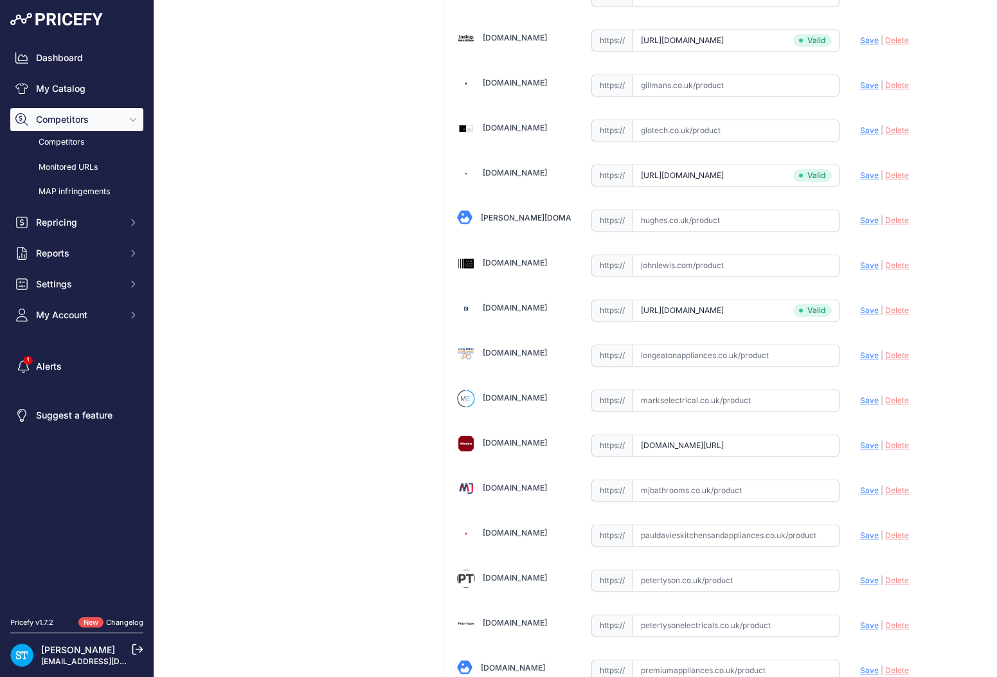
scroll to position [615, 0]
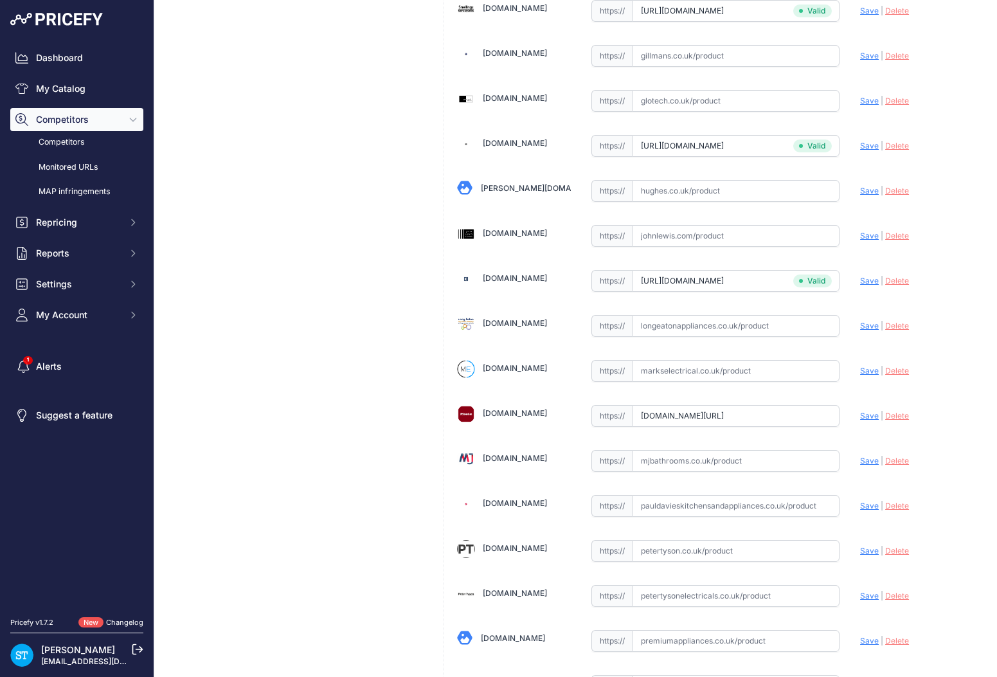
click at [665, 330] on input "text" at bounding box center [735, 326] width 207 height 22
paste input "https://longeatonappliances.co.uk/miele-g7080scvi/"
click at [869, 324] on span "Save" at bounding box center [869, 326] width 19 height 10
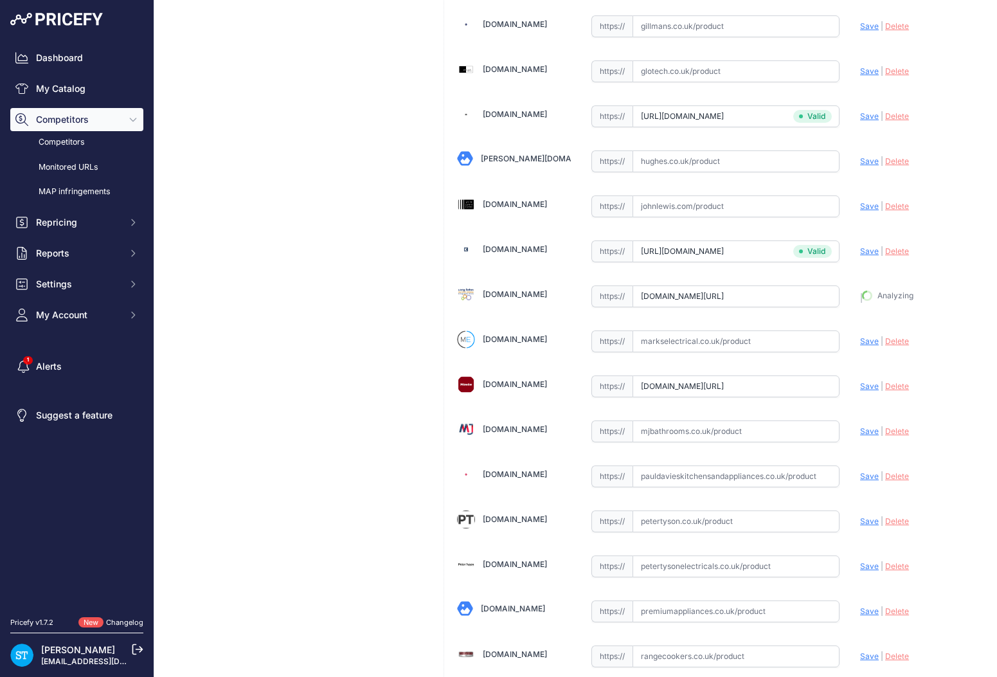
type input "https://longeatonappliances.co.uk/miele-g7080scvi/?prirule_jdsnikfkfjsd=9562"
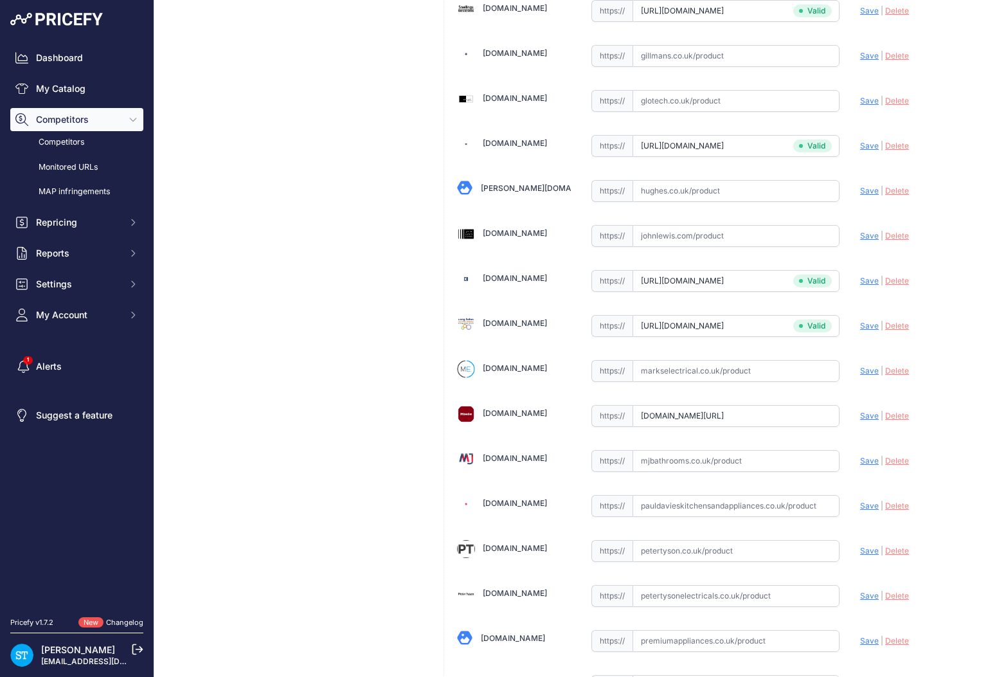
click at [712, 374] on input "text" at bounding box center [735, 371] width 207 height 22
paste input "https://markselectrical.co.uk/12865040_miele-fully-integrated-dishwasher"
click at [873, 373] on span "Save" at bounding box center [869, 371] width 19 height 10
type input "https://markselectrical.co.uk/12865040_miele-fully-integrated-dishwasher?prirul…"
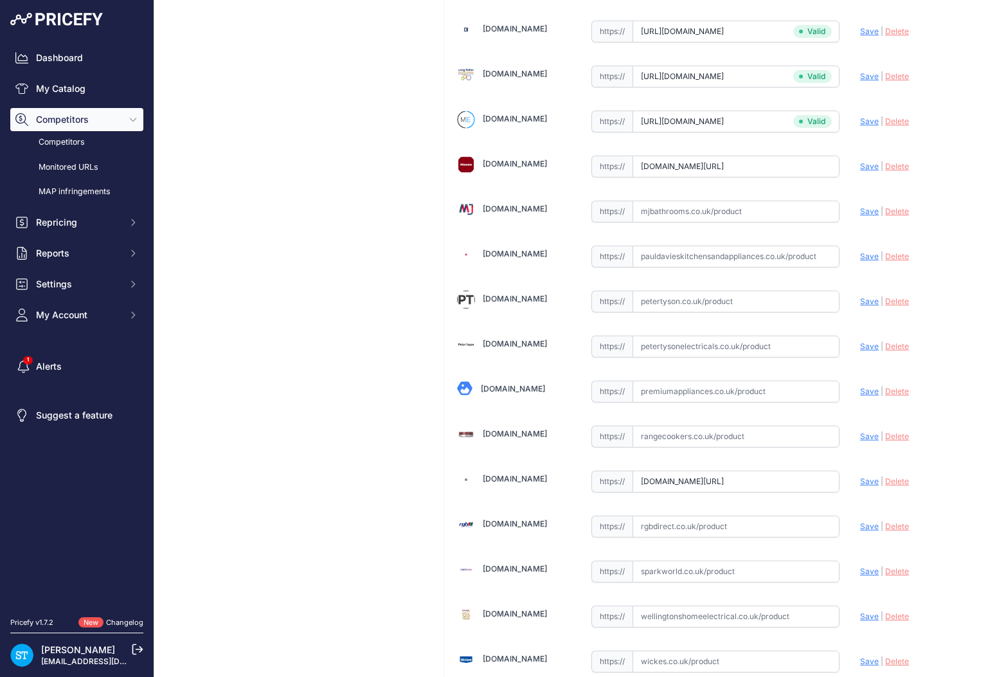
scroll to position [957, 0]
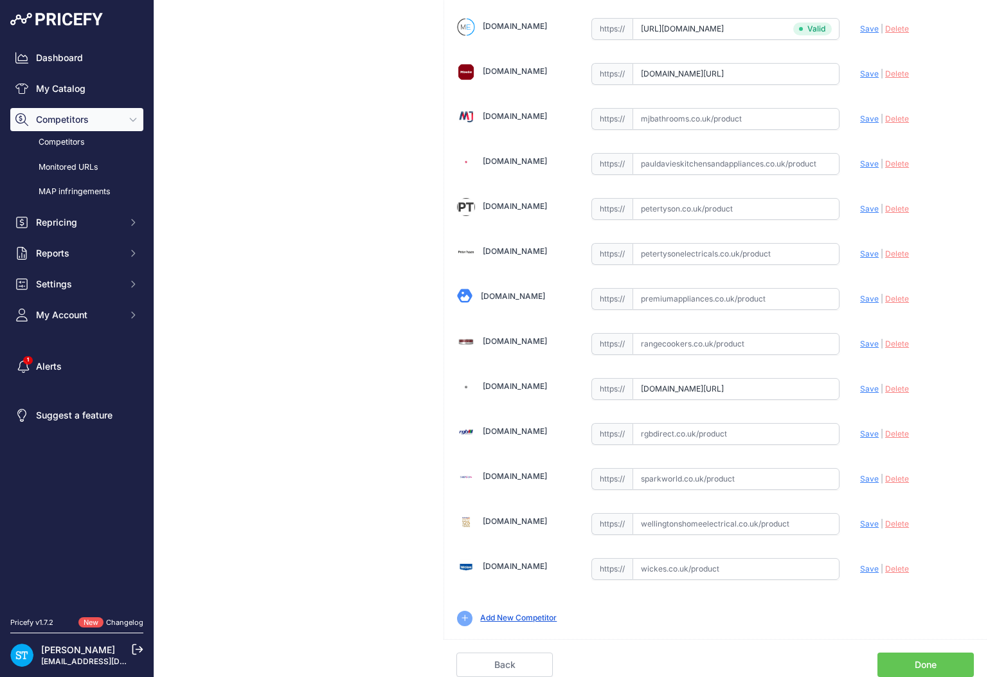
click at [924, 657] on link "Done" at bounding box center [925, 664] width 96 height 24
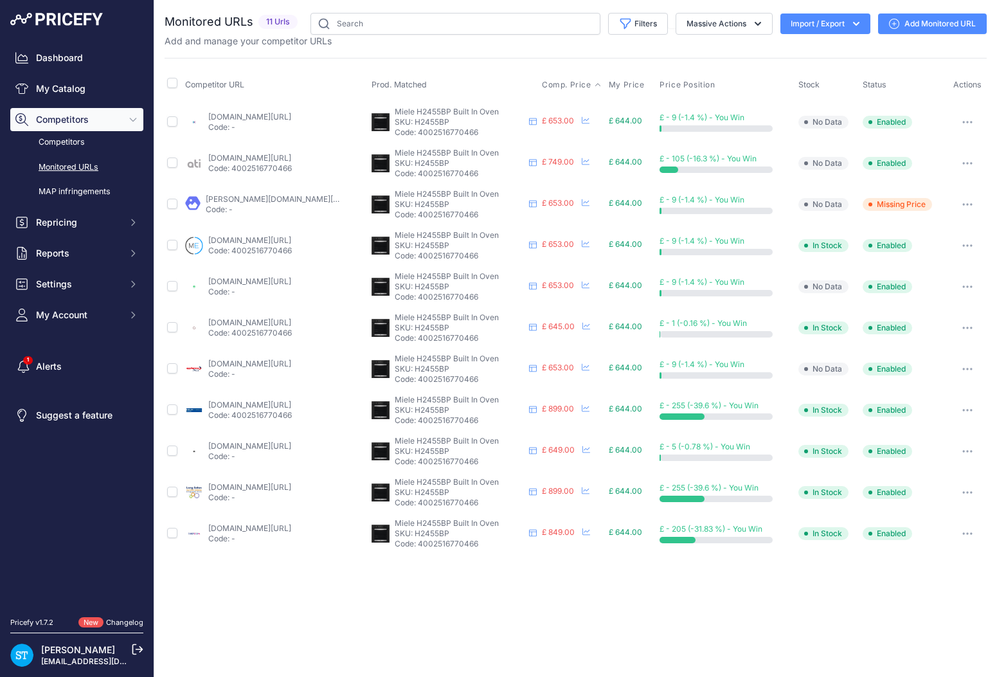
click at [563, 85] on span "Comp. Price" at bounding box center [566, 85] width 49 height 10
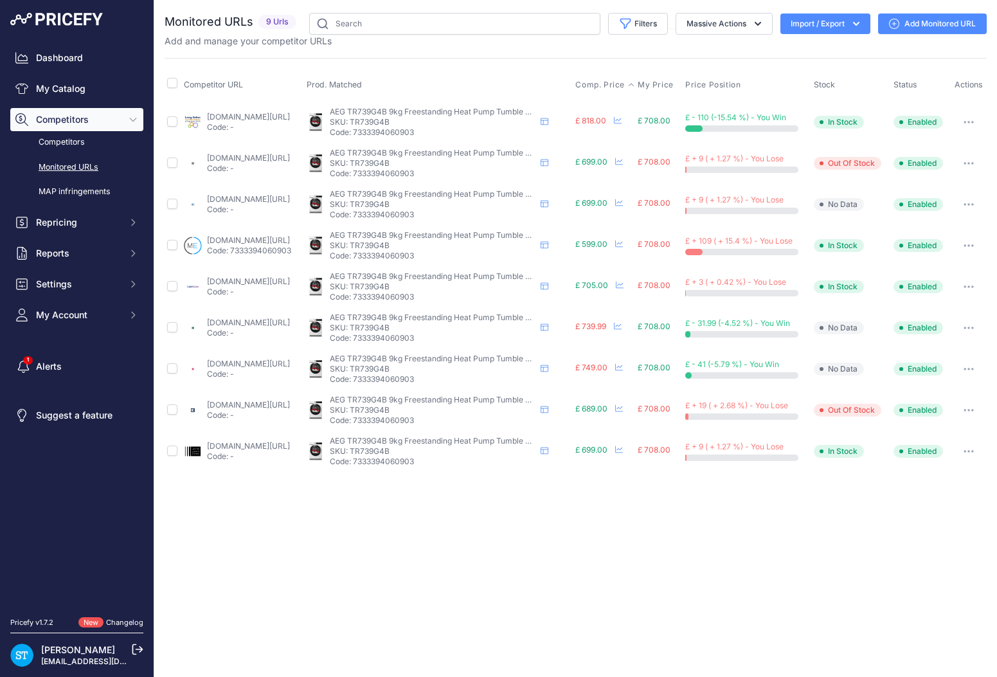
click at [612, 83] on span "Comp. Price" at bounding box center [599, 85] width 49 height 10
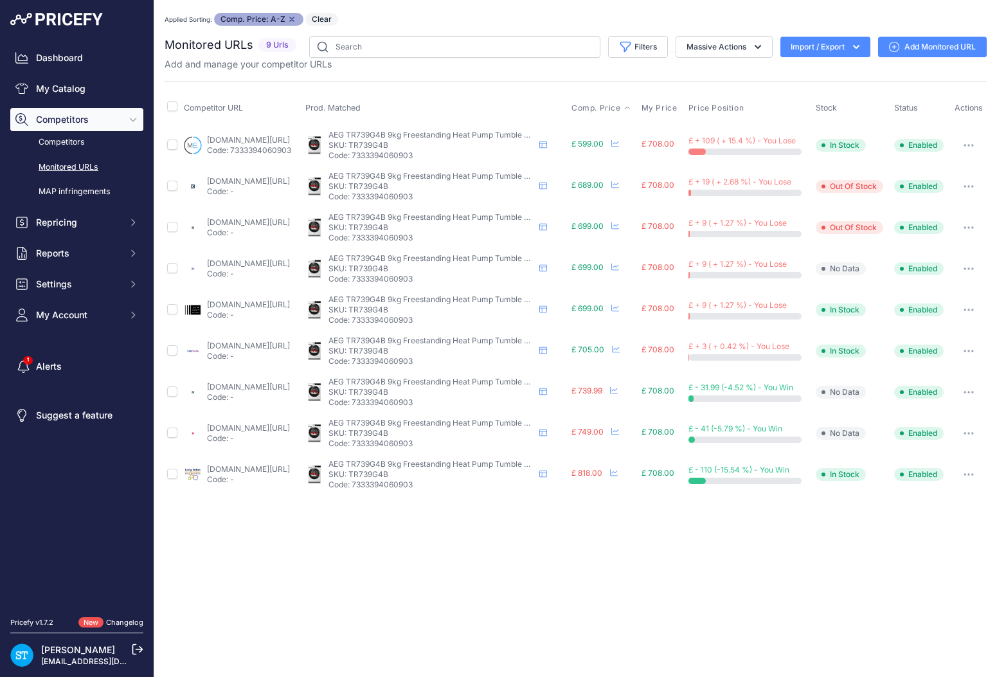
click at [254, 143] on link "markselectrical.co.uk/tr739g4b_aeg-heat-pump-tumble-dryer?_gl=1%2a1xvzz8j%2a_up…" at bounding box center [248, 140] width 83 height 10
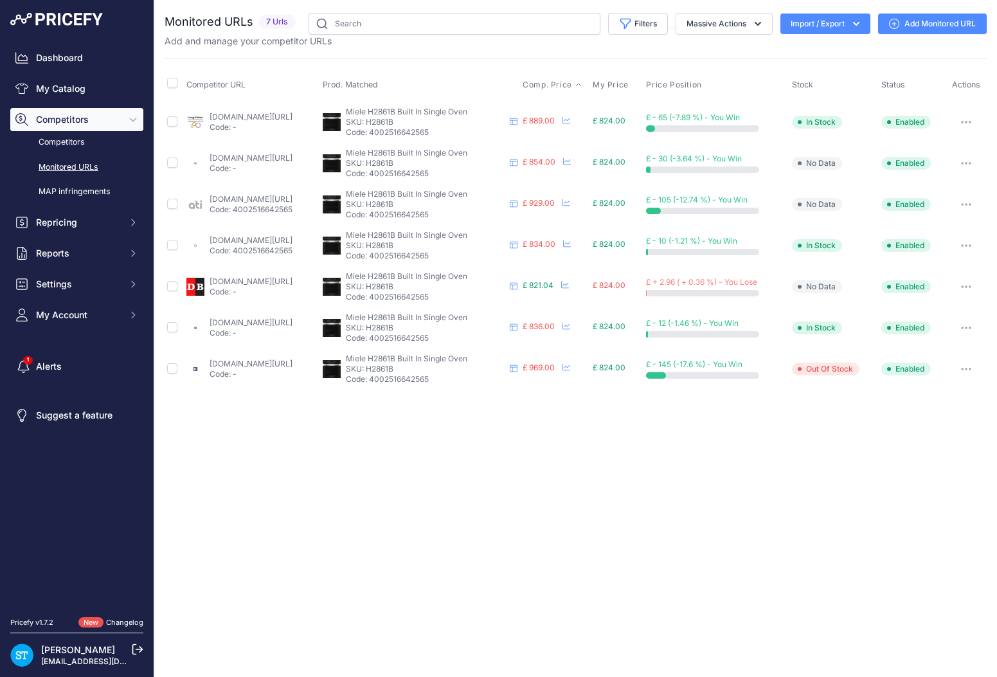
click at [572, 86] on span "Comp. Price" at bounding box center [546, 85] width 49 height 10
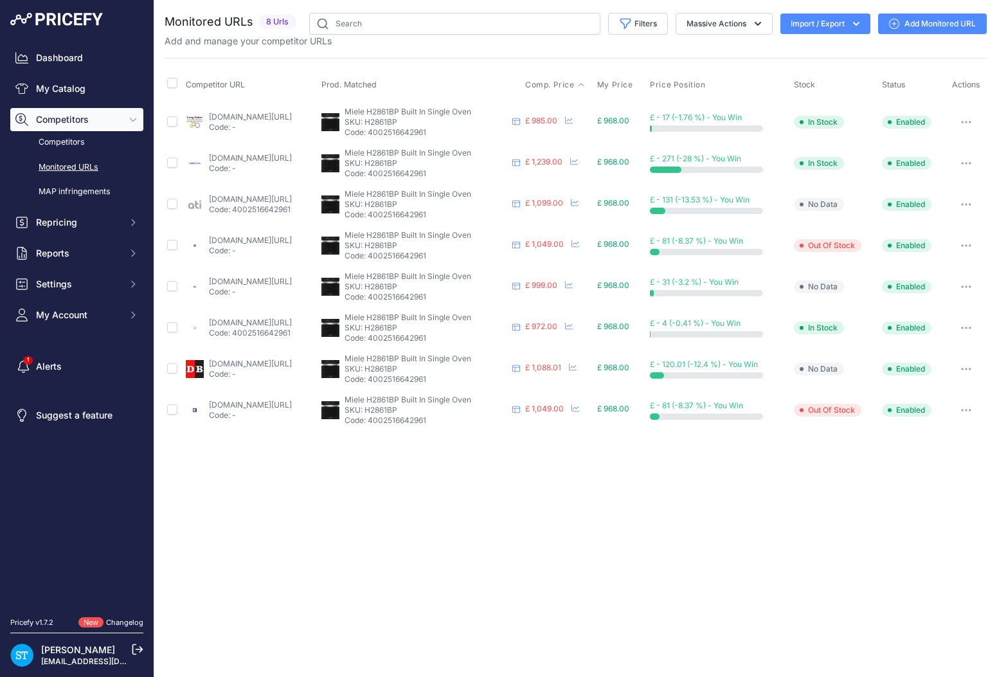
click at [574, 82] on span "Comp. Price" at bounding box center [549, 85] width 49 height 10
